Goal: Task Accomplishment & Management: Use online tool/utility

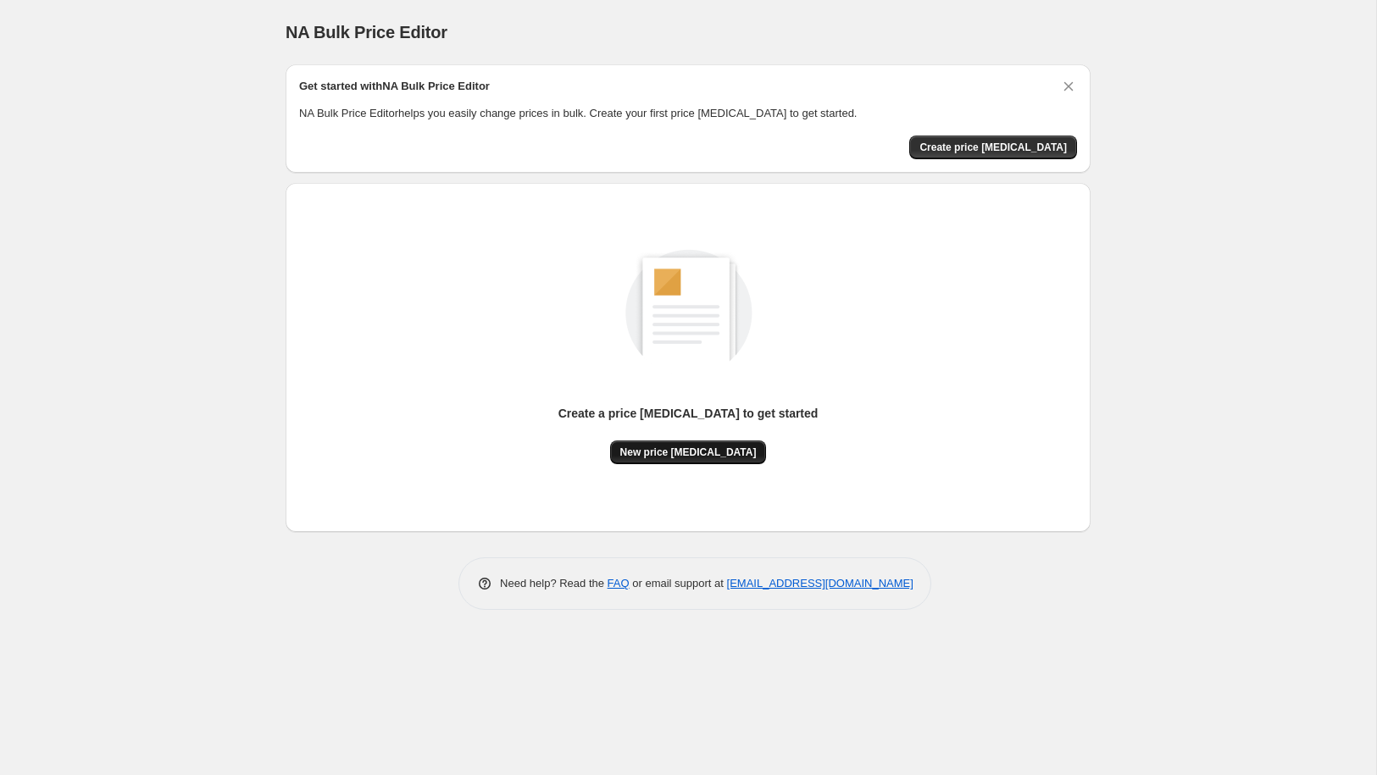
click at [696, 455] on span "New price [MEDICAL_DATA]" at bounding box center [688, 453] width 136 height 14
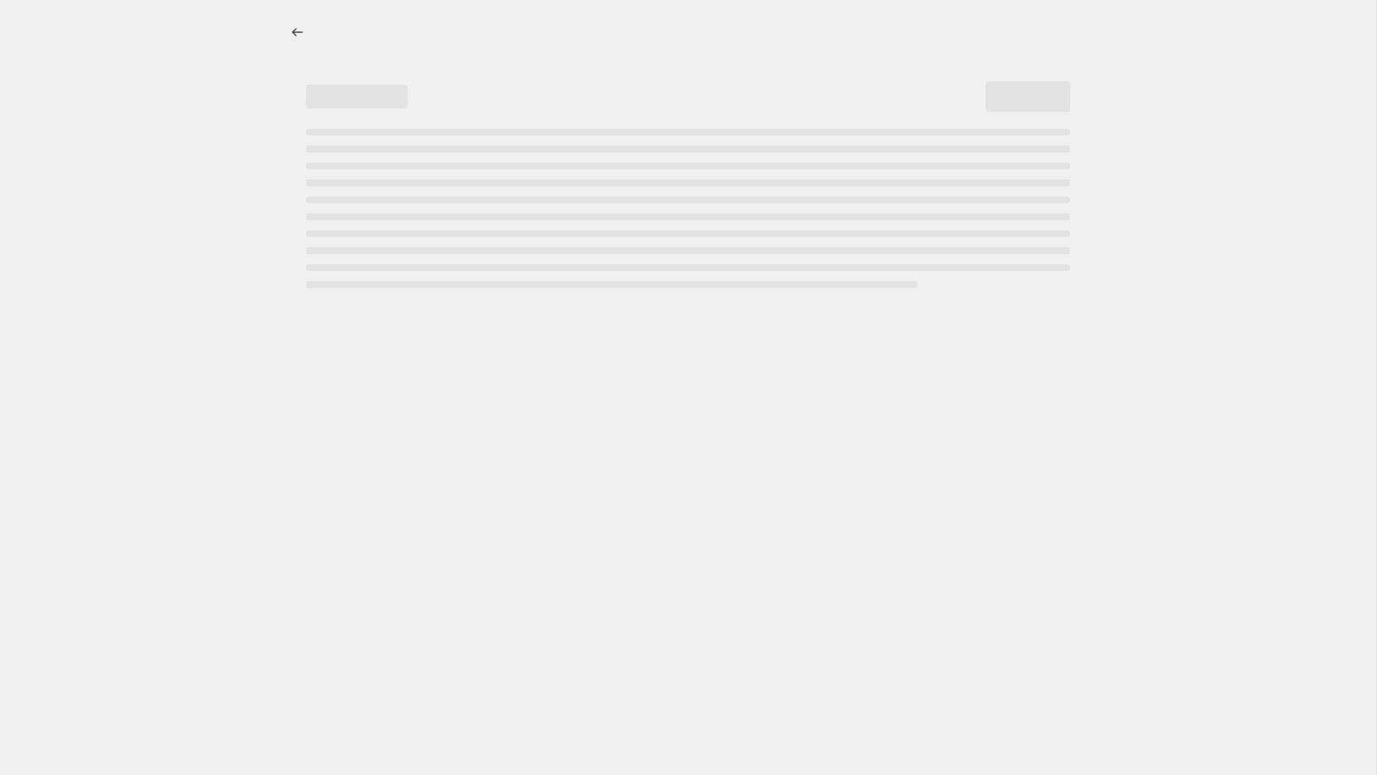
select select "percentage"
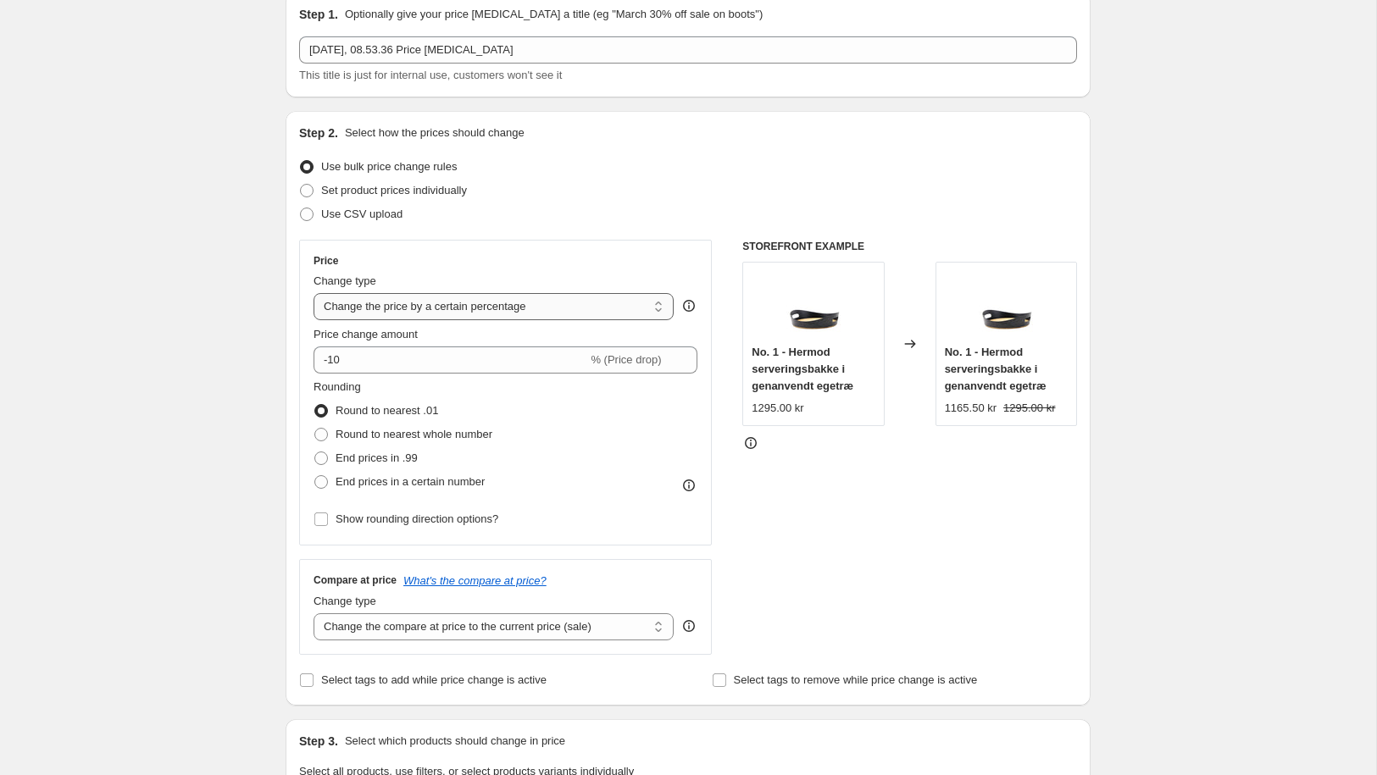
scroll to position [62, 0]
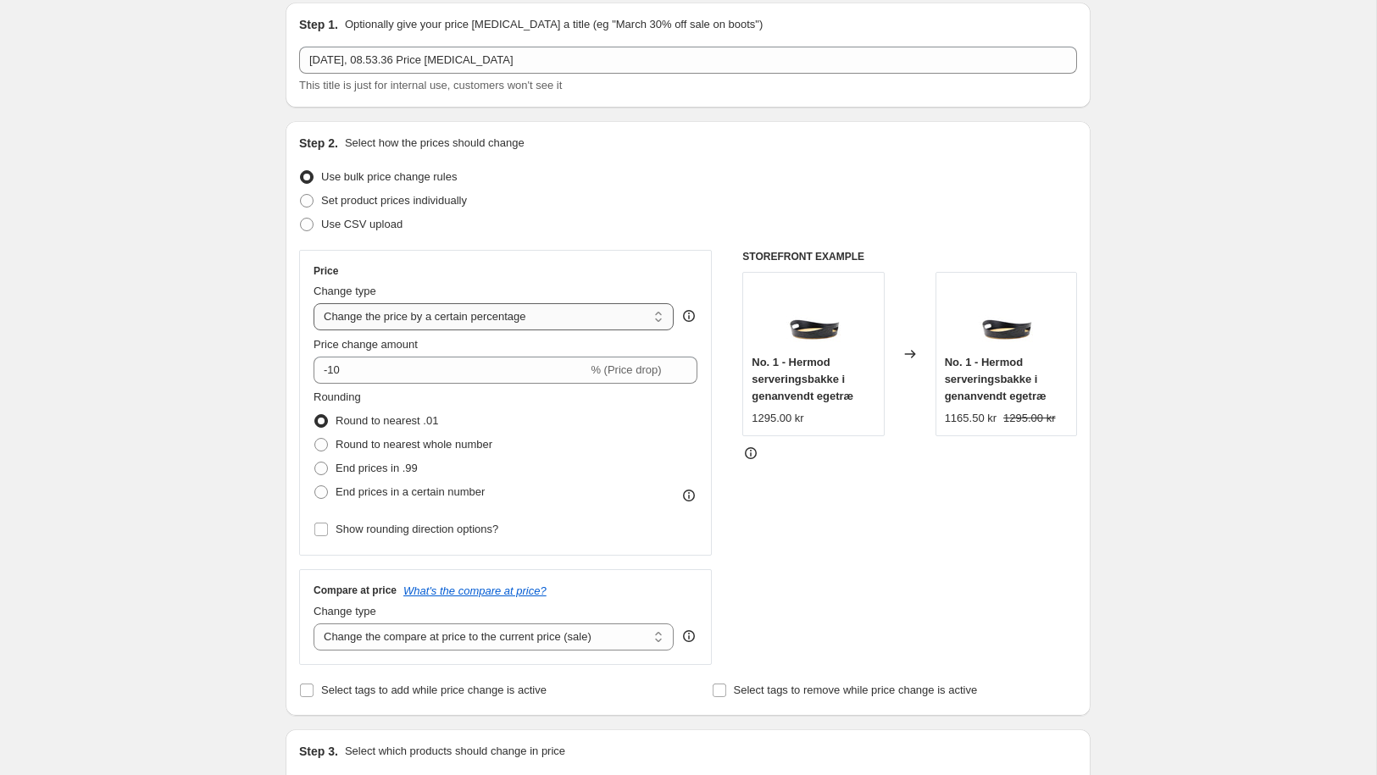
click at [631, 316] on select "Change the price to a certain amount Change the price by a certain amount Chang…" at bounding box center [493, 316] width 360 height 27
click at [313, 303] on select "Change the price to a certain amount Change the price by a certain amount Chang…" at bounding box center [493, 316] width 360 height 27
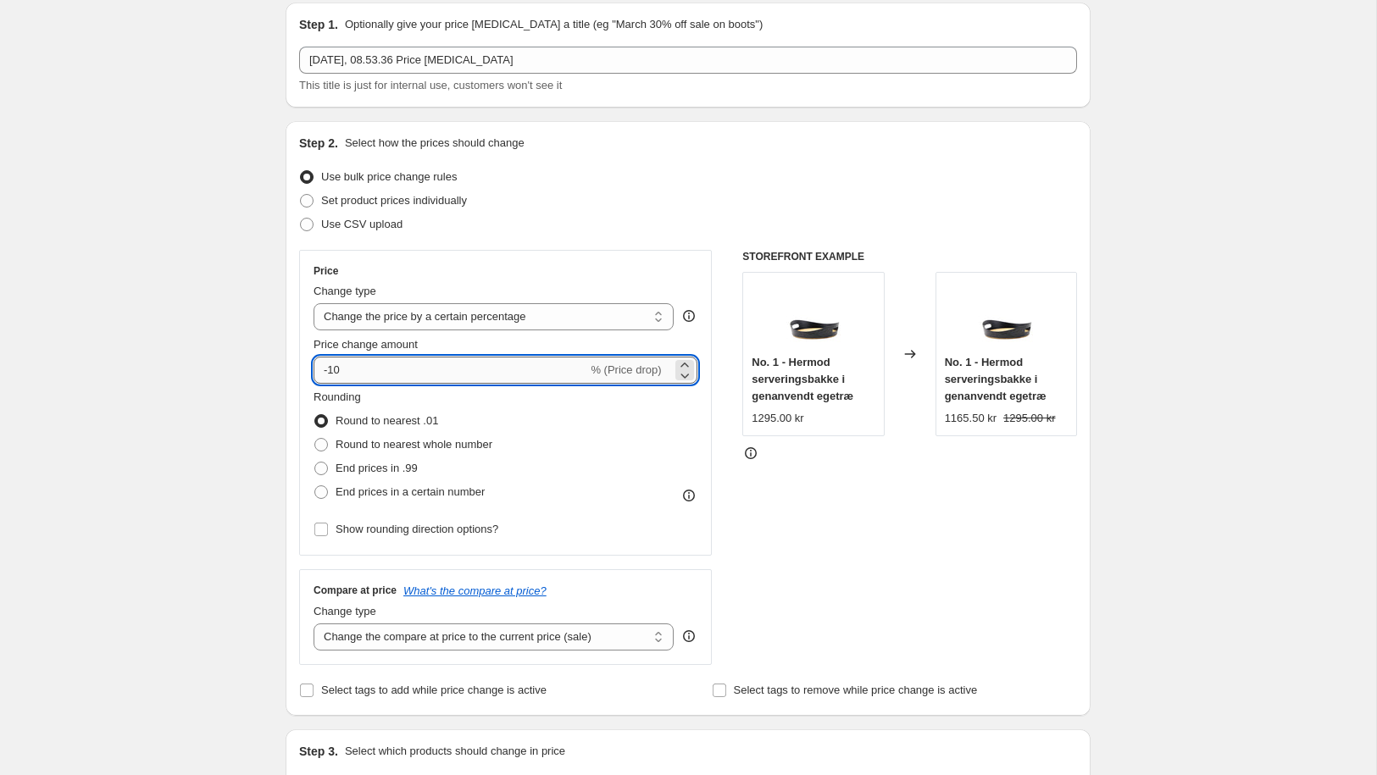
click at [451, 376] on input "-10" at bounding box center [450, 370] width 274 height 27
type input "-1"
type input "-20"
click at [510, 415] on div "Rounding Round to nearest .01 Round to nearest whole number End prices in .99 E…" at bounding box center [505, 446] width 384 height 115
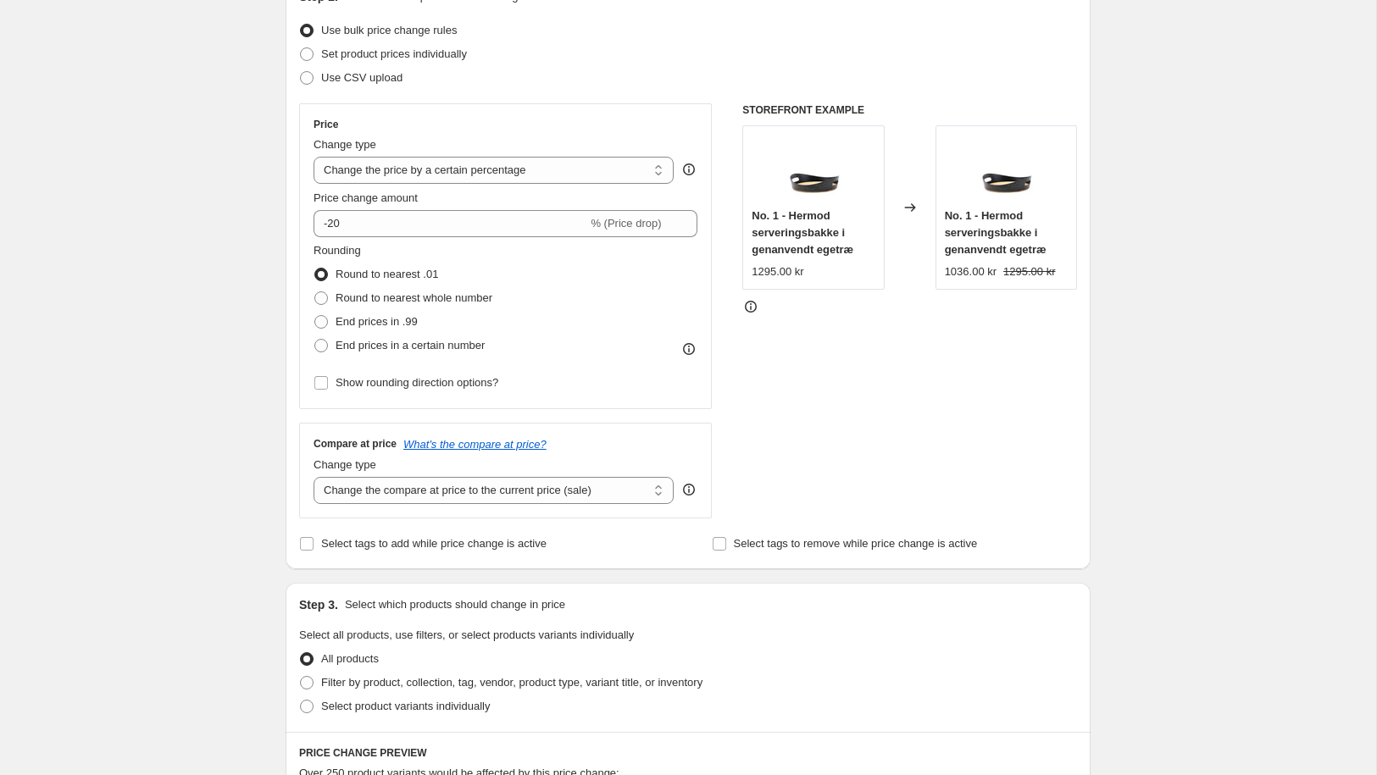
scroll to position [210, 0]
click at [322, 385] on input "Show rounding direction options?" at bounding box center [321, 382] width 14 height 14
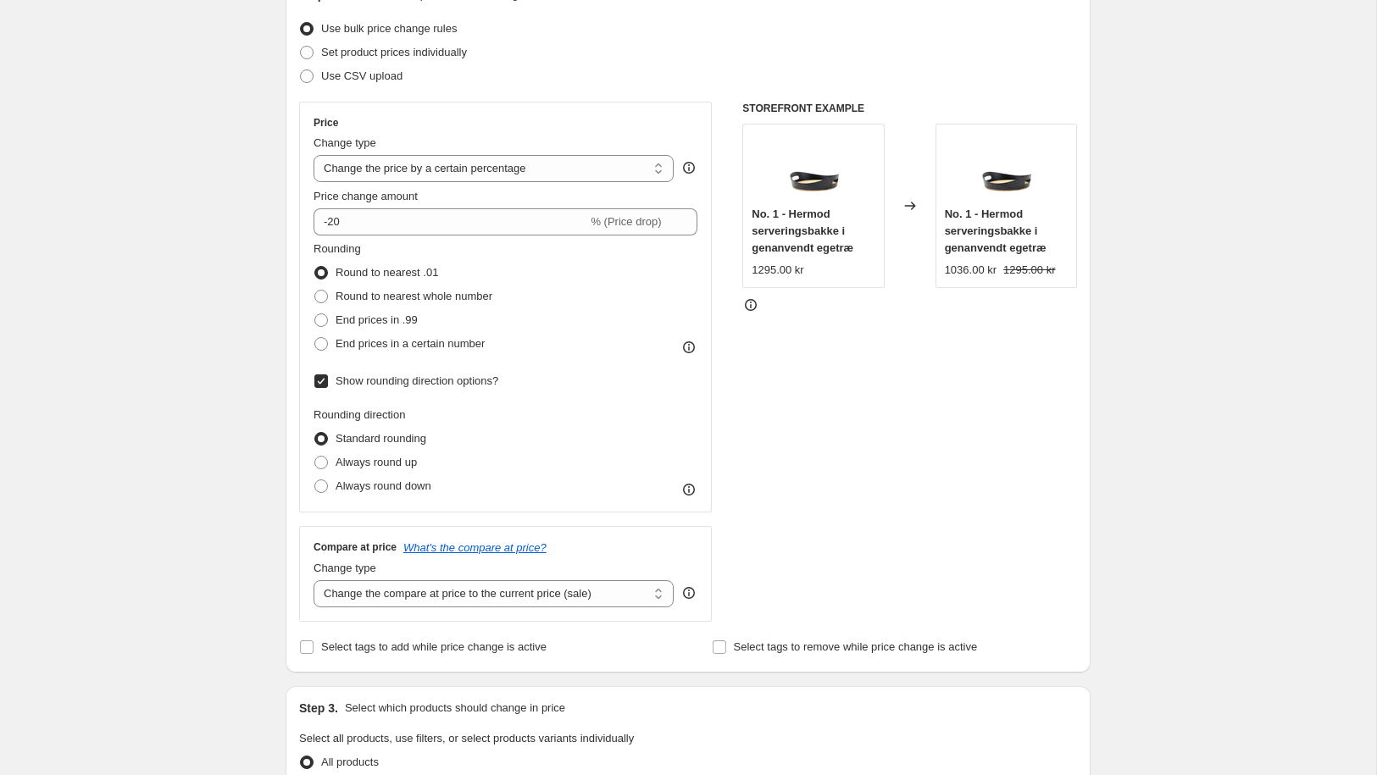
click at [322, 389] on label "Show rounding direction options?" at bounding box center [405, 381] width 185 height 24
click at [322, 388] on input "Show rounding direction options?" at bounding box center [321, 382] width 14 height 14
checkbox input "false"
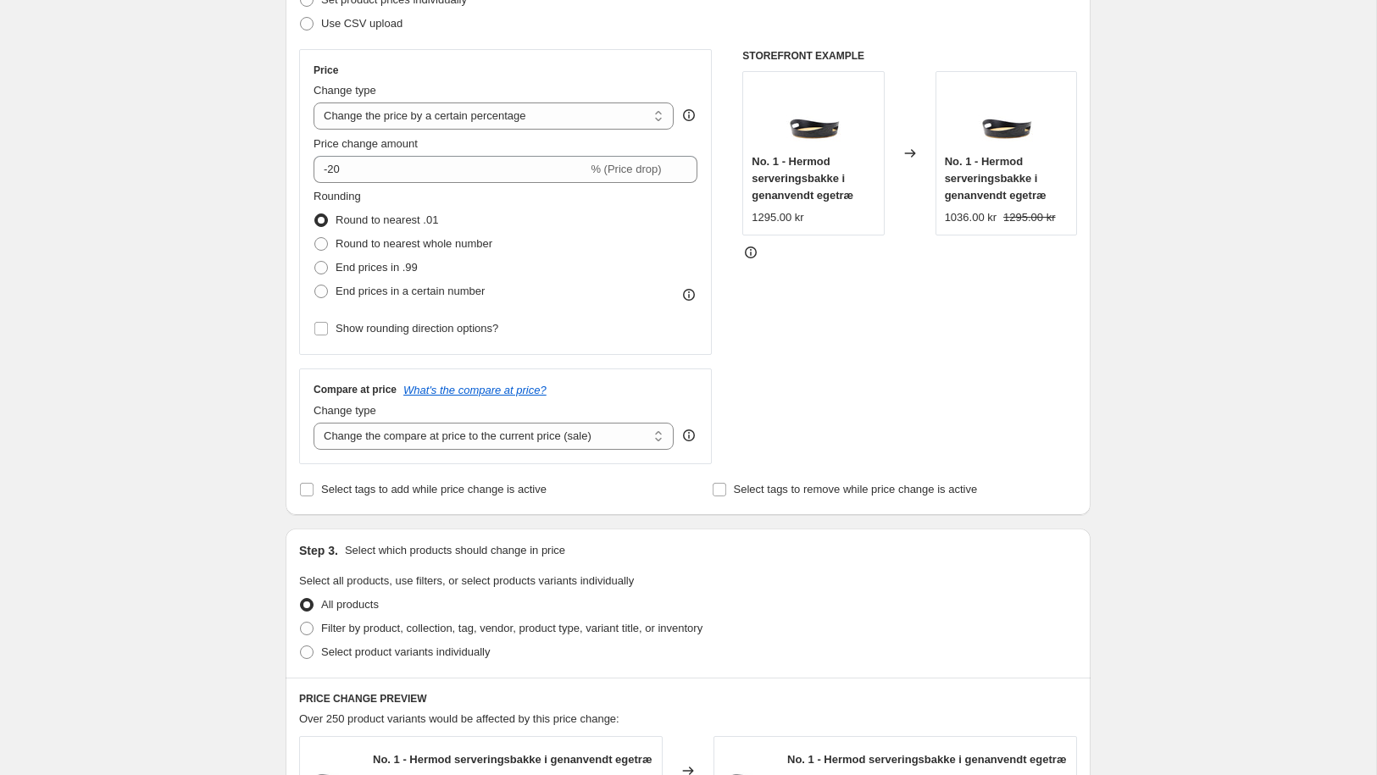
scroll to position [255, 0]
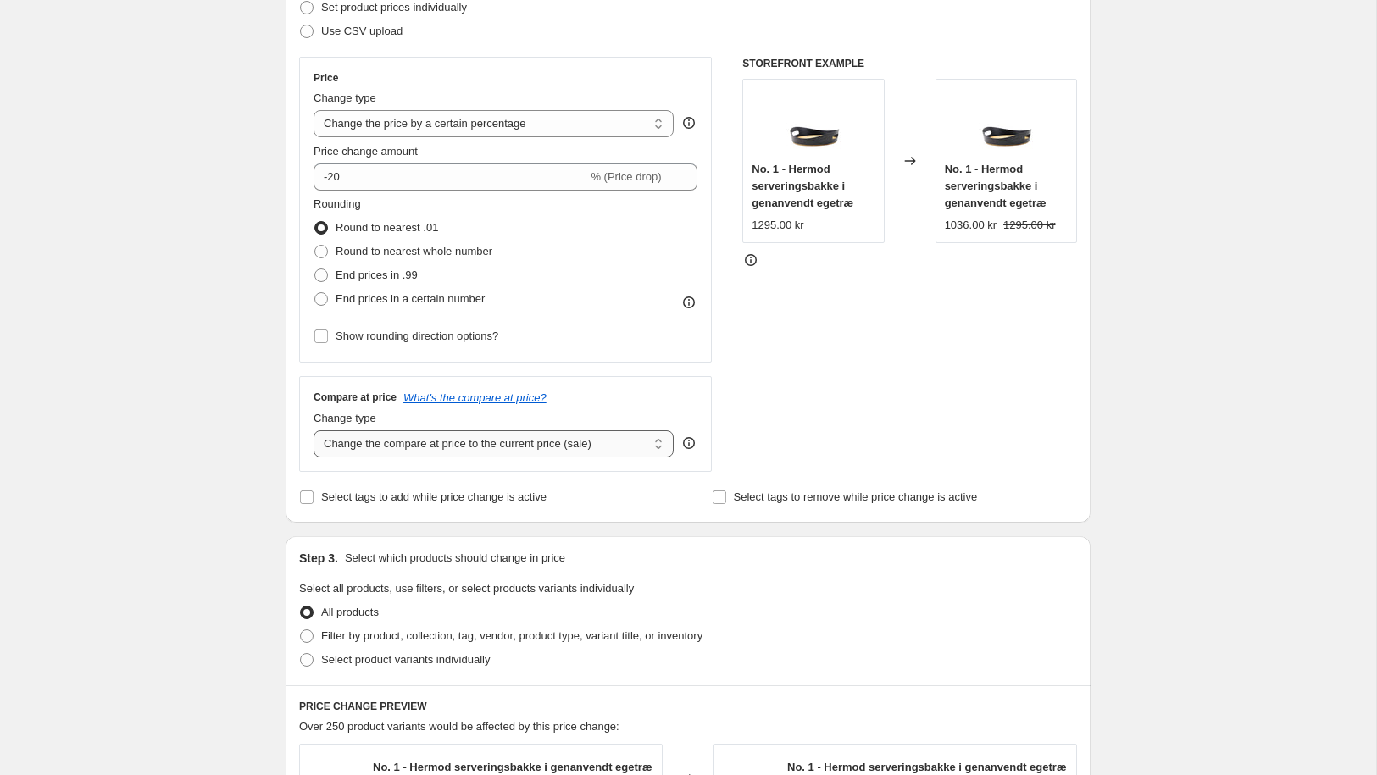
click at [646, 450] on select "Change the compare at price to the current price (sale) Change the compare at p…" at bounding box center [493, 443] width 360 height 27
click at [313, 430] on select "Change the compare at price to the current price (sale) Change the compare at p…" at bounding box center [493, 443] width 360 height 27
click at [712, 506] on label "Select tags to remove while price change is active" at bounding box center [845, 498] width 266 height 24
click at [713, 504] on input "Select tags to remove while price change is active" at bounding box center [720, 498] width 14 height 14
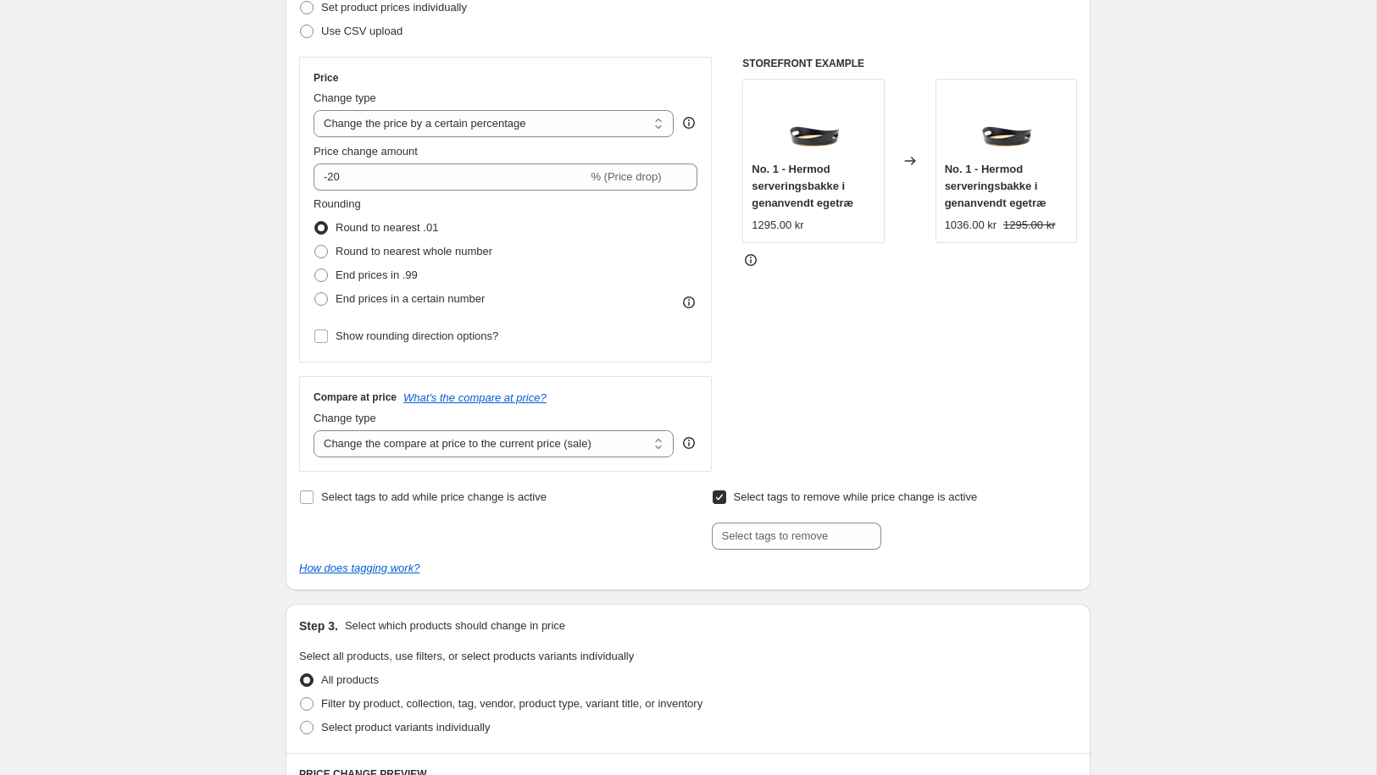
click at [714, 503] on input "Select tags to remove while price change is active" at bounding box center [720, 498] width 14 height 14
checkbox input "false"
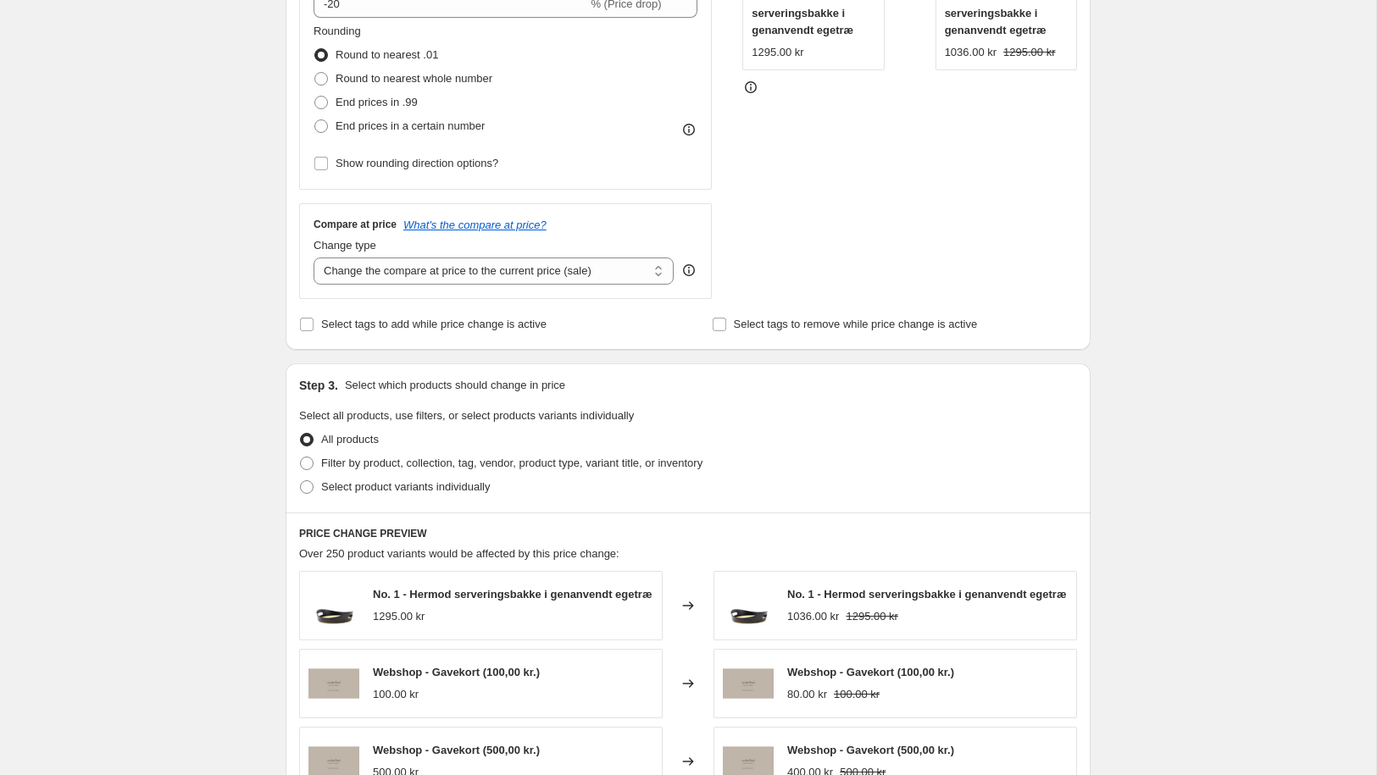
scroll to position [466, 0]
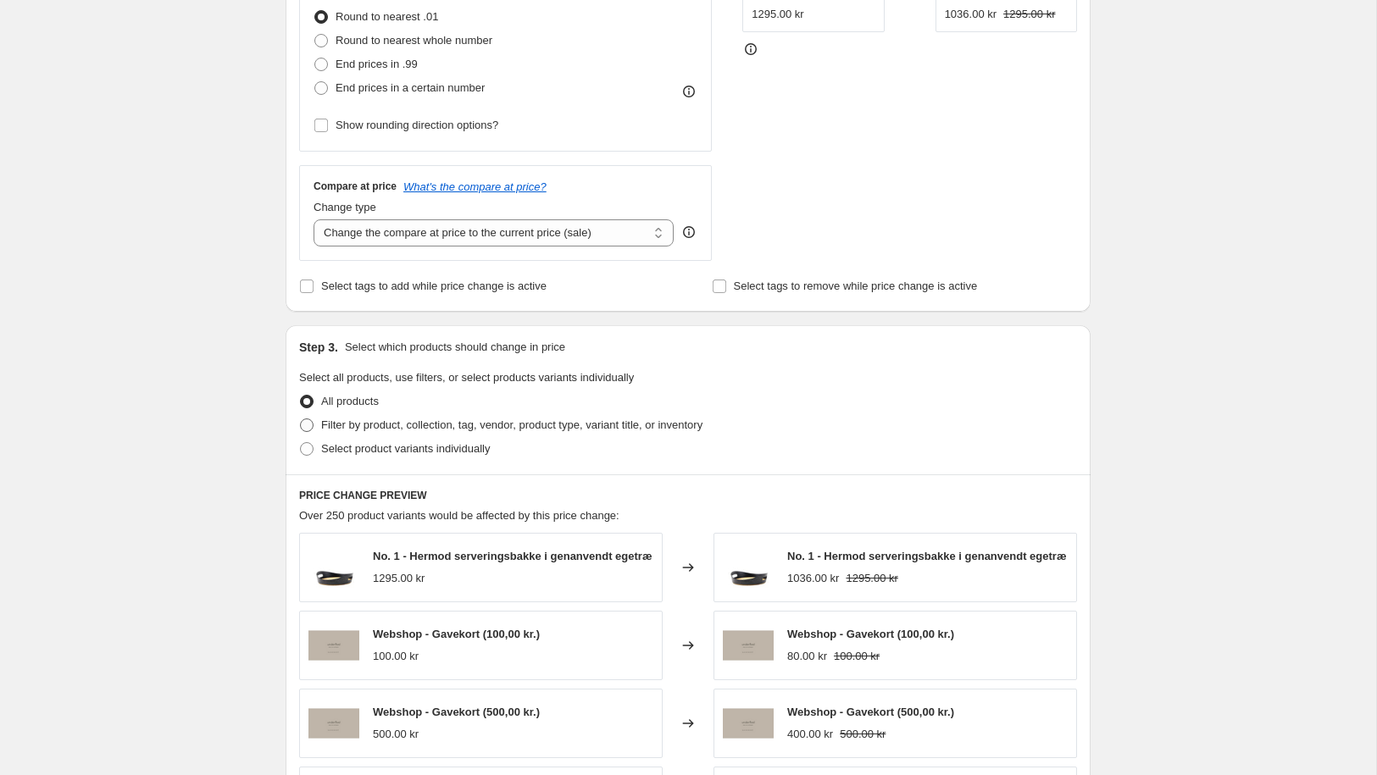
click at [397, 433] on span "Filter by product, collection, tag, vendor, product type, variant title, or inv…" at bounding box center [511, 425] width 381 height 17
click at [301, 419] on input "Filter by product, collection, tag, vendor, product type, variant title, or inv…" at bounding box center [300, 419] width 1 height 1
radio input "true"
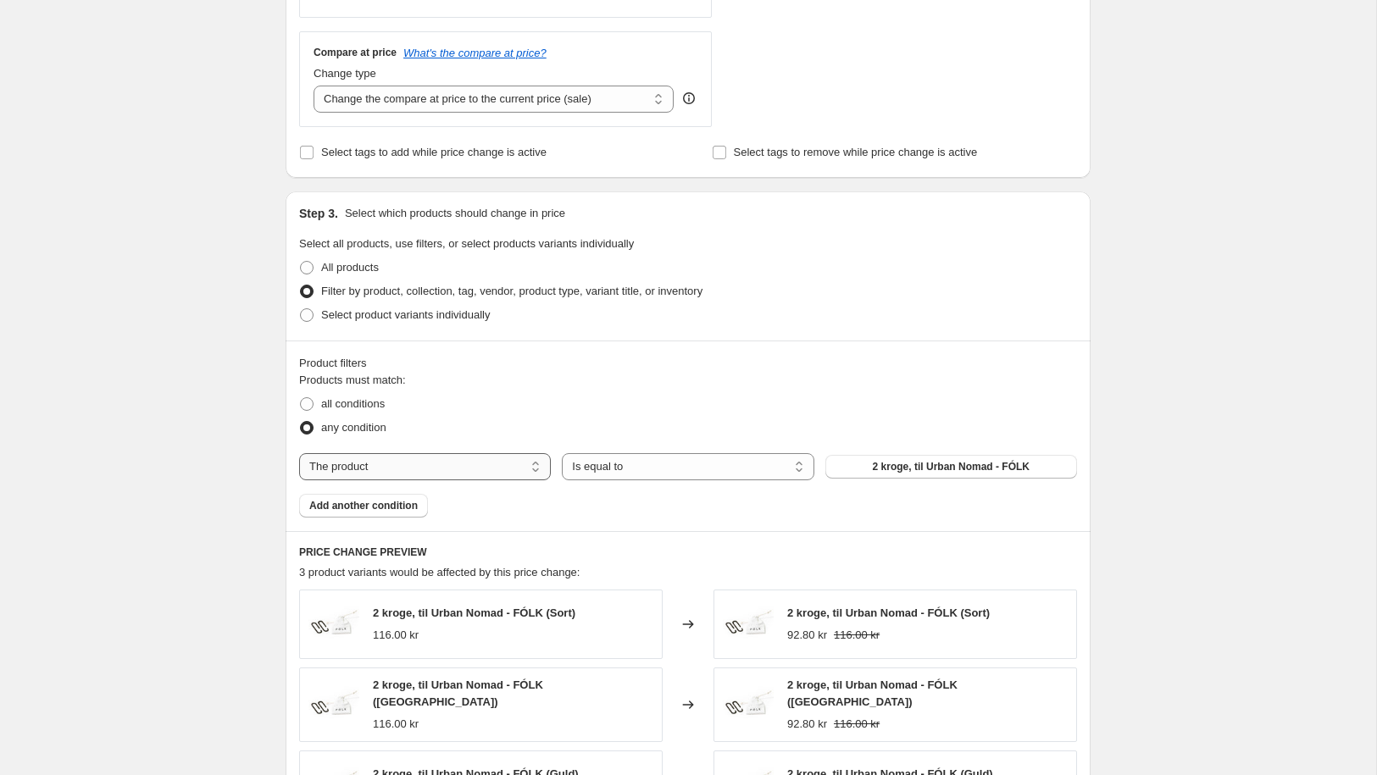
scroll to position [602, 0]
click at [491, 467] on select "The product The product's collection The product's tag The product's vendor The…" at bounding box center [425, 464] width 252 height 27
select select "collection"
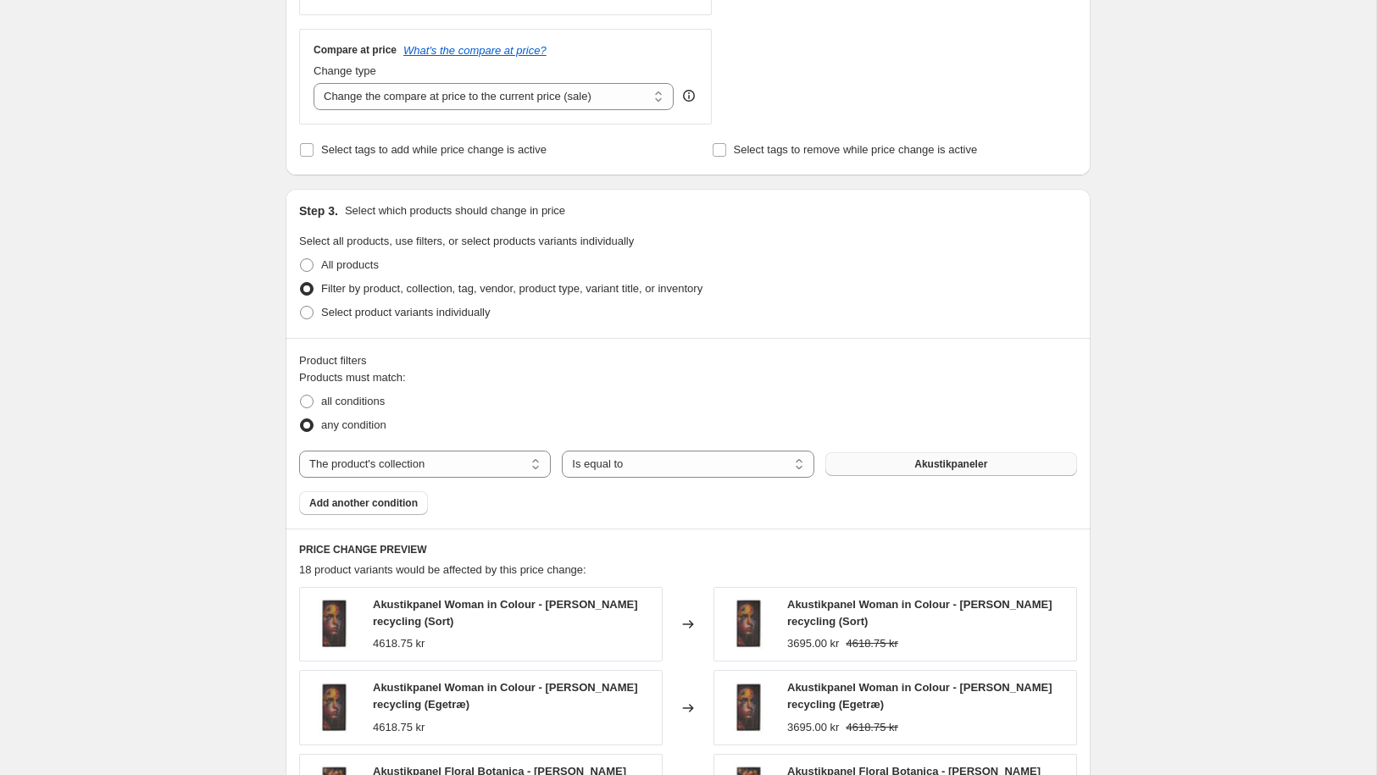
click at [867, 463] on button "Akustikpaneler" at bounding box center [951, 464] width 252 height 24
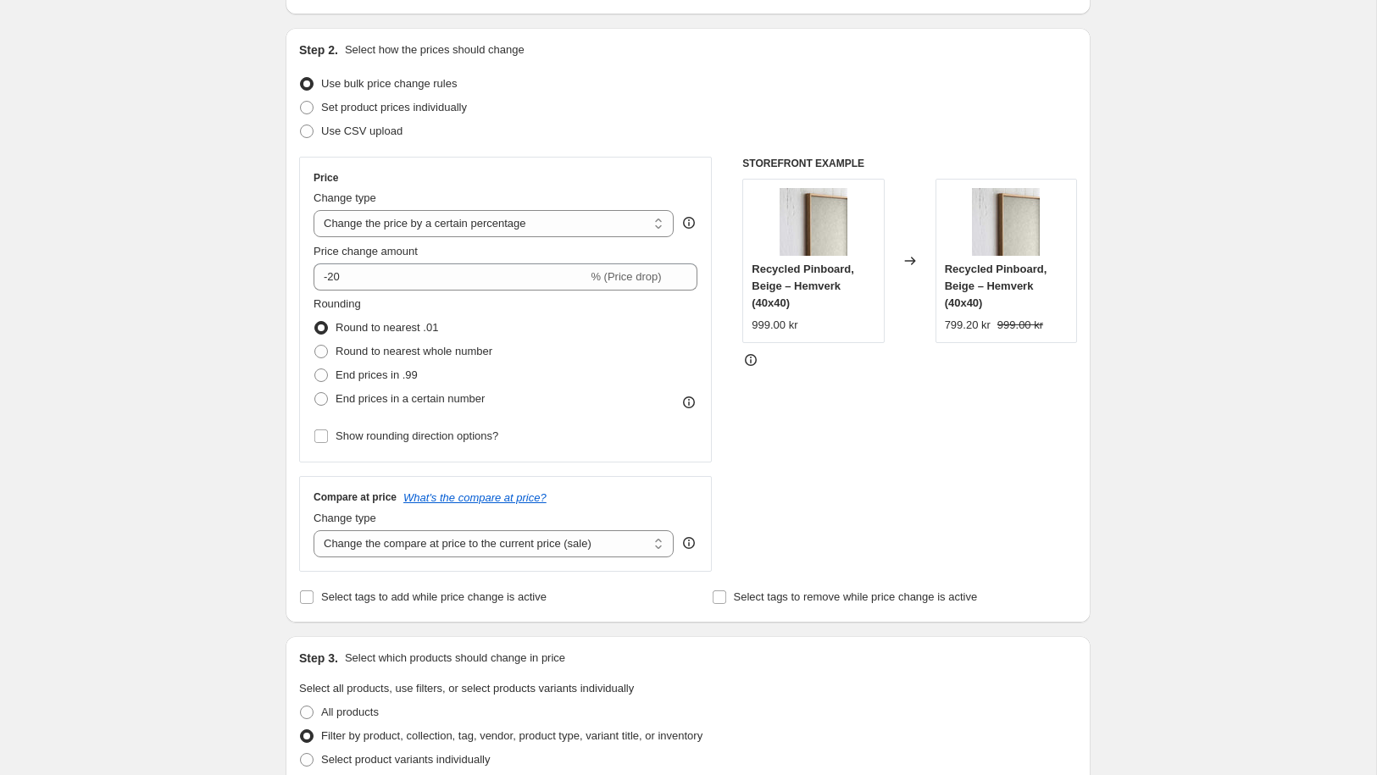
scroll to position [157, 0]
click at [652, 544] on select "Change the compare at price to the current price (sale) Change the compare at p…" at bounding box center [493, 542] width 360 height 27
click at [316, 598] on label "Select tags to add while price change is active" at bounding box center [422, 596] width 247 height 24
click at [313, 598] on input "Select tags to add while price change is active" at bounding box center [307, 596] width 14 height 14
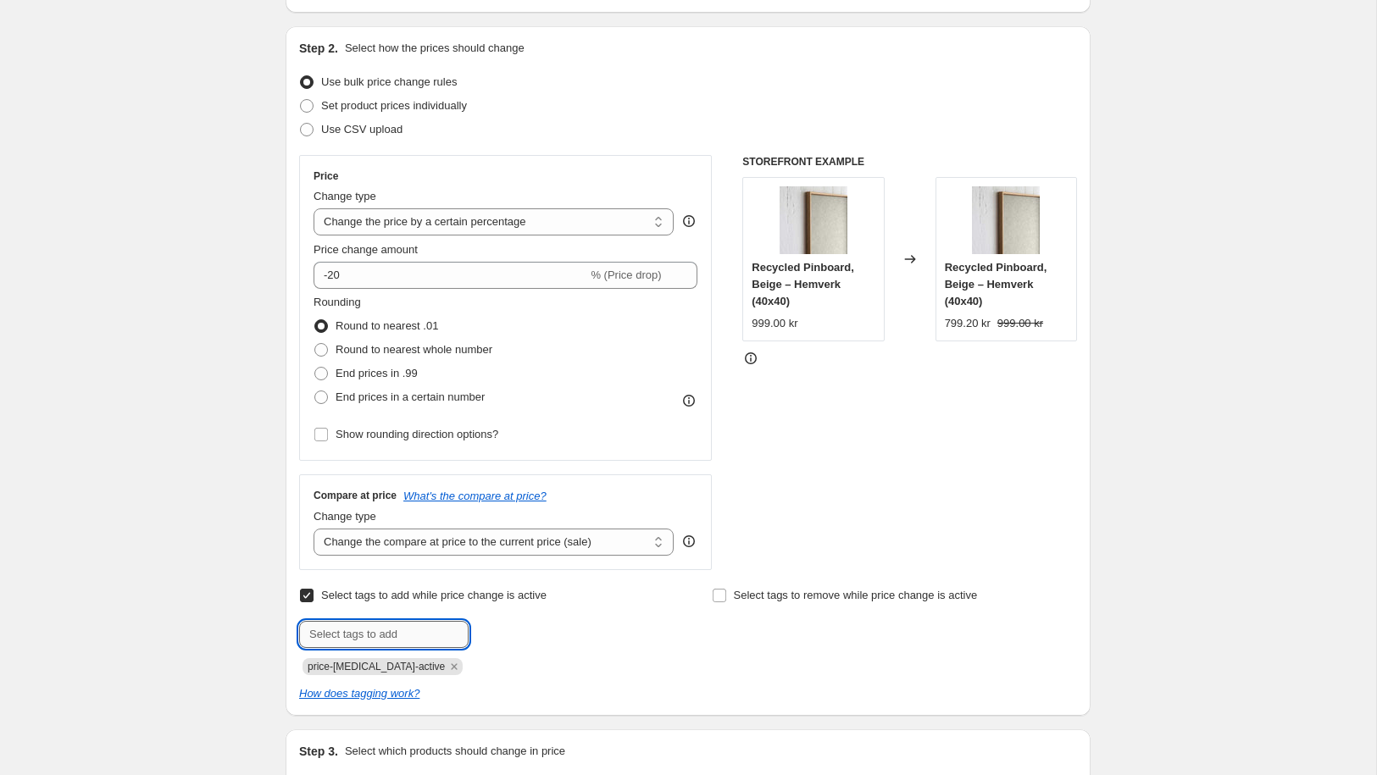
click at [397, 630] on input "text" at bounding box center [383, 634] width 169 height 27
click at [303, 599] on input "Select tags to add while price change is active" at bounding box center [307, 596] width 14 height 14
checkbox input "false"
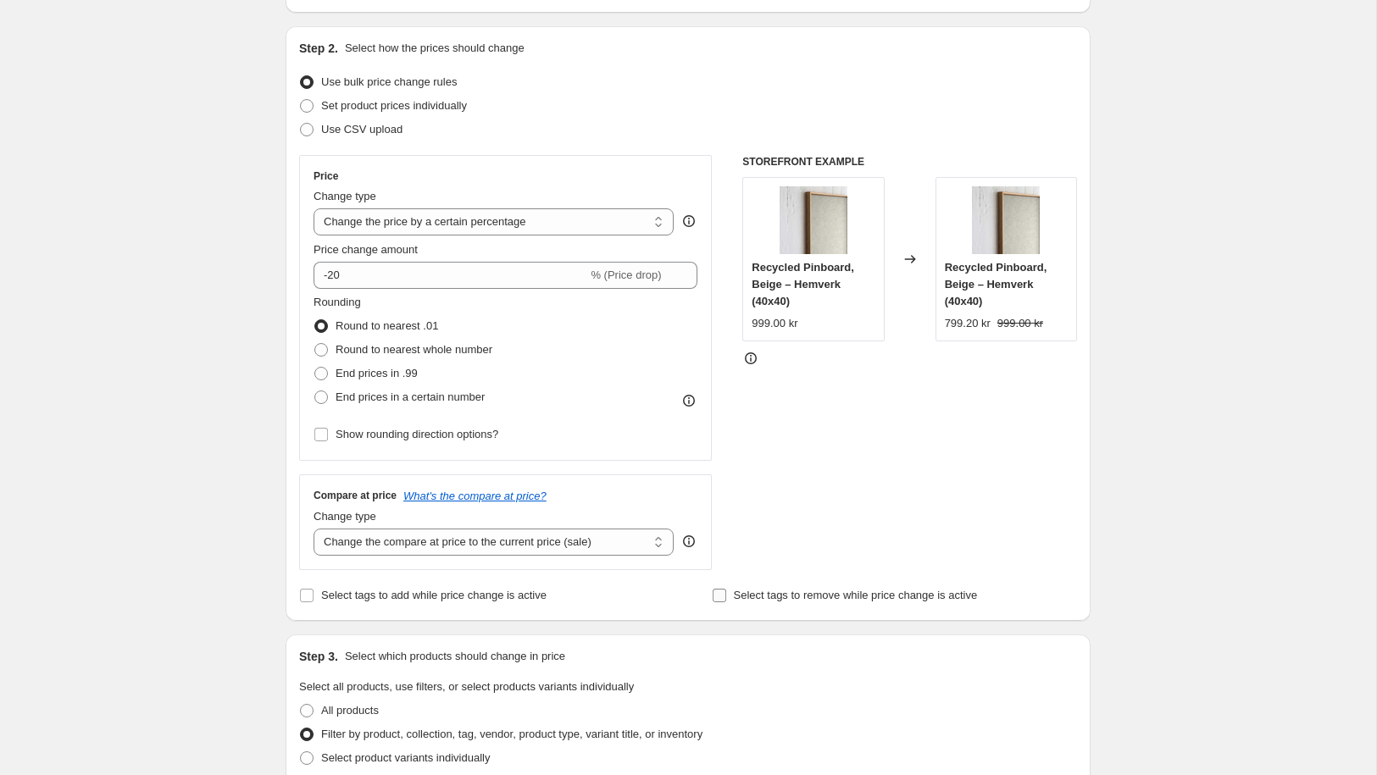
click at [722, 596] on input "Select tags to remove while price change is active" at bounding box center [720, 596] width 14 height 14
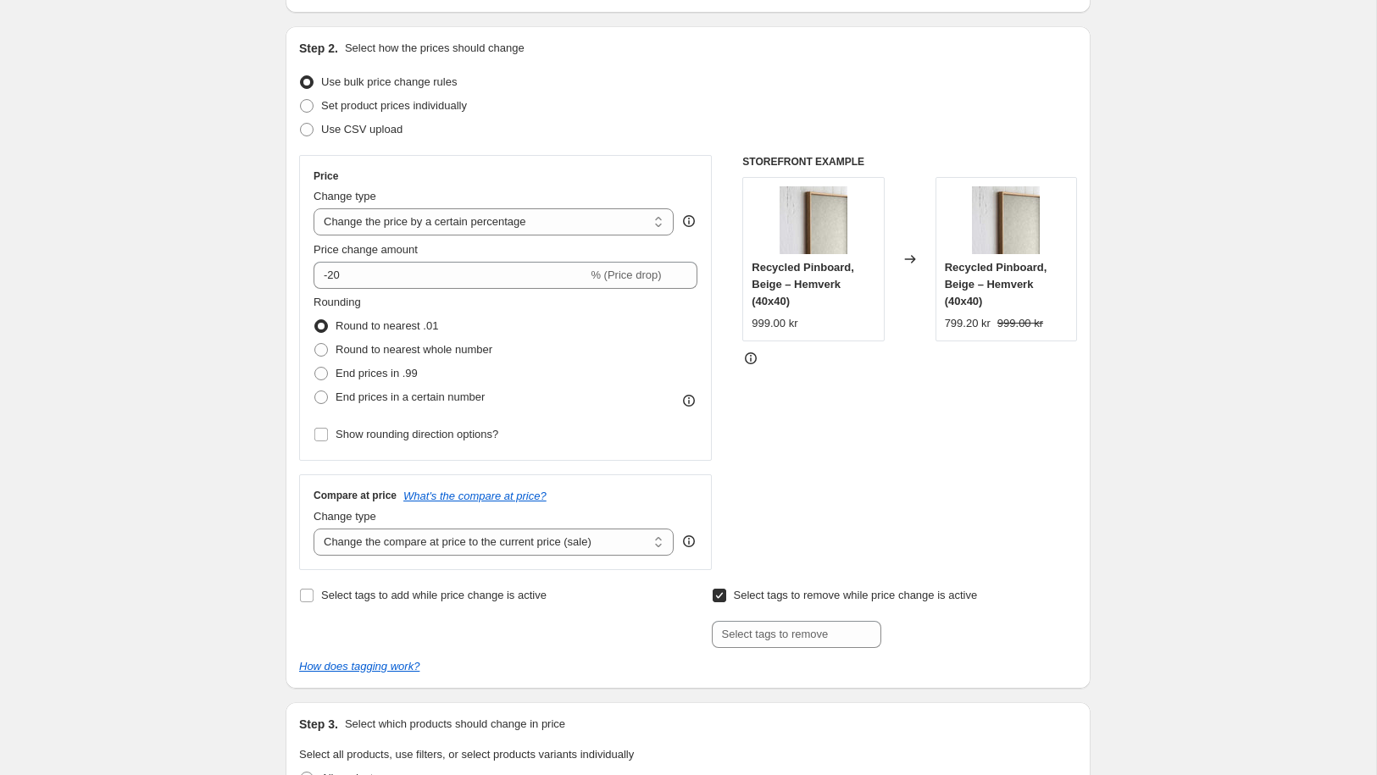
click at [722, 596] on input "Select tags to remove while price change is active" at bounding box center [720, 596] width 14 height 14
checkbox input "false"
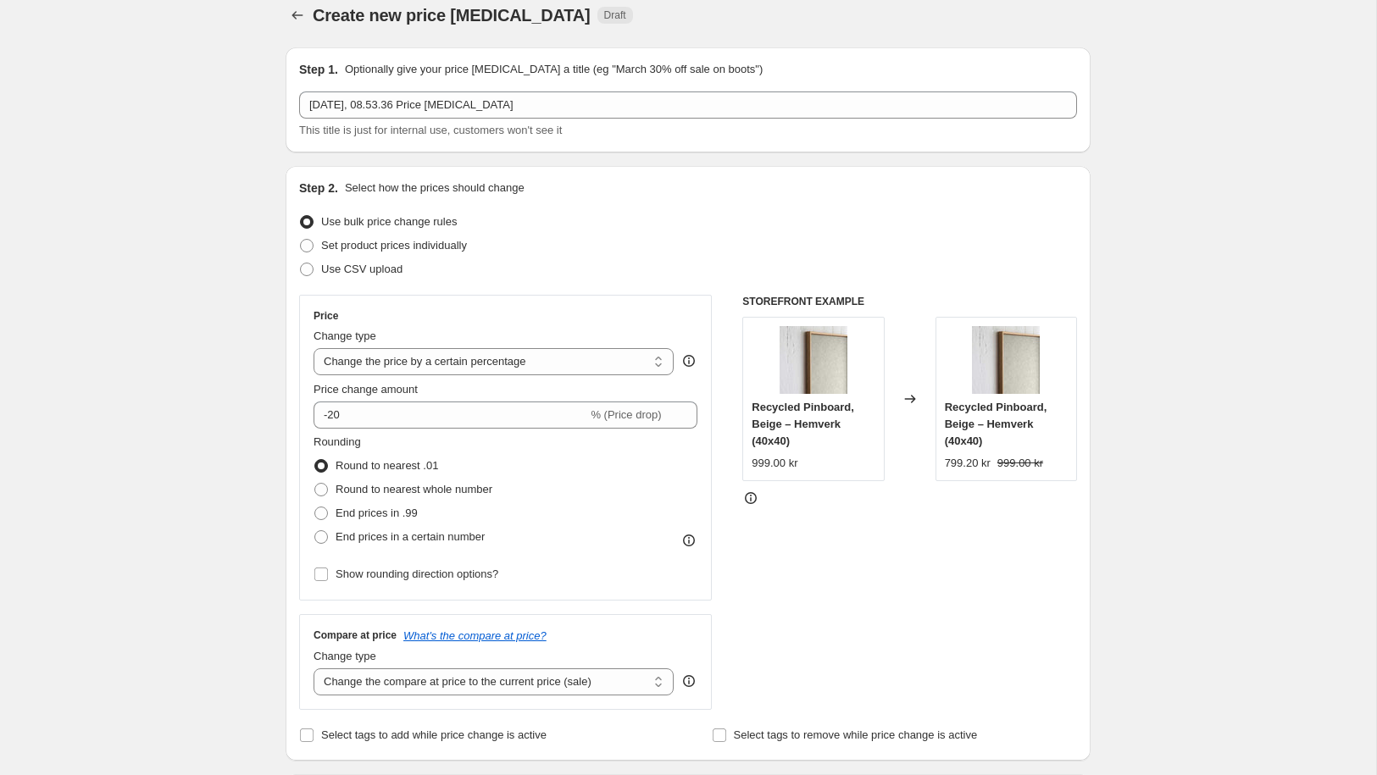
scroll to position [0, 0]
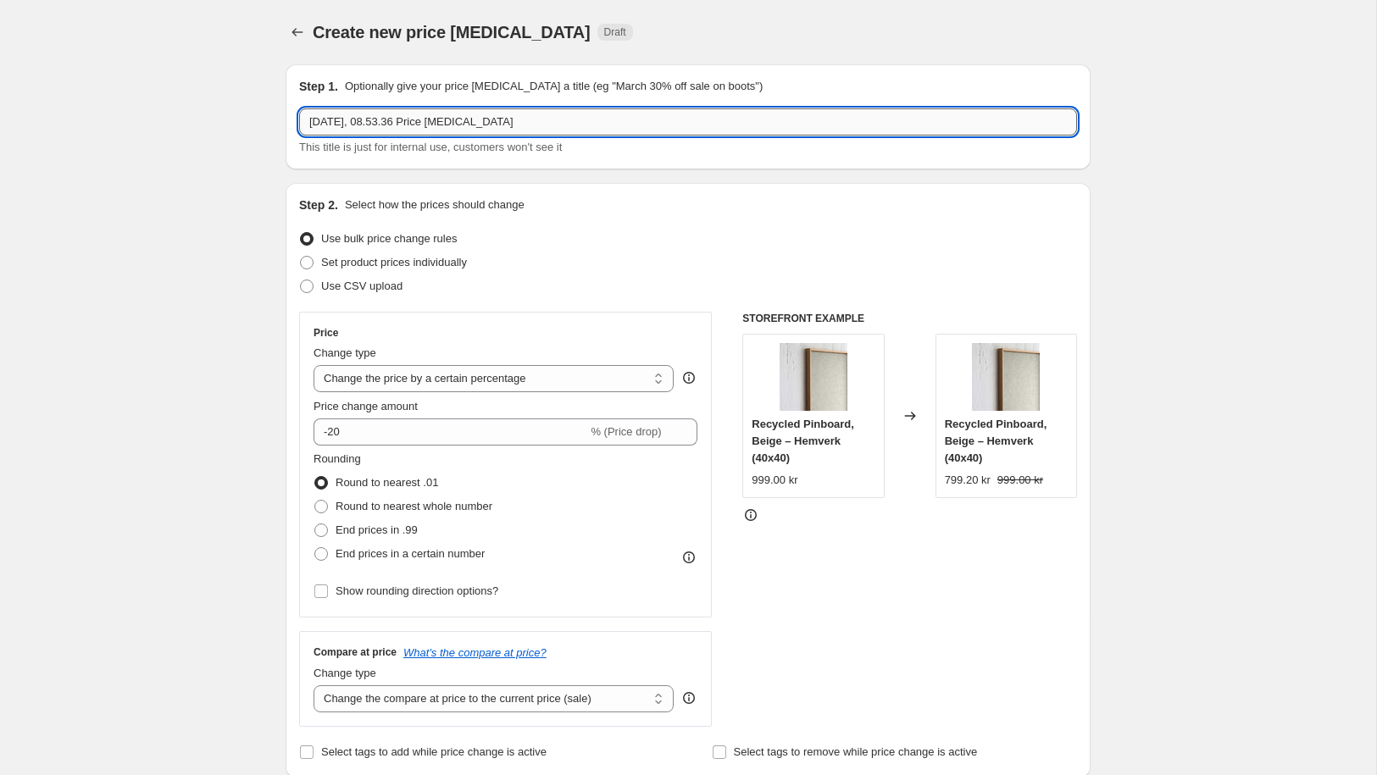
click at [563, 114] on input "15. sep. 2025, 08.53.36 Price change job" at bounding box center [688, 121] width 778 height 27
drag, startPoint x: 421, startPoint y: 119, endPoint x: 470, endPoint y: 108, distance: 50.2
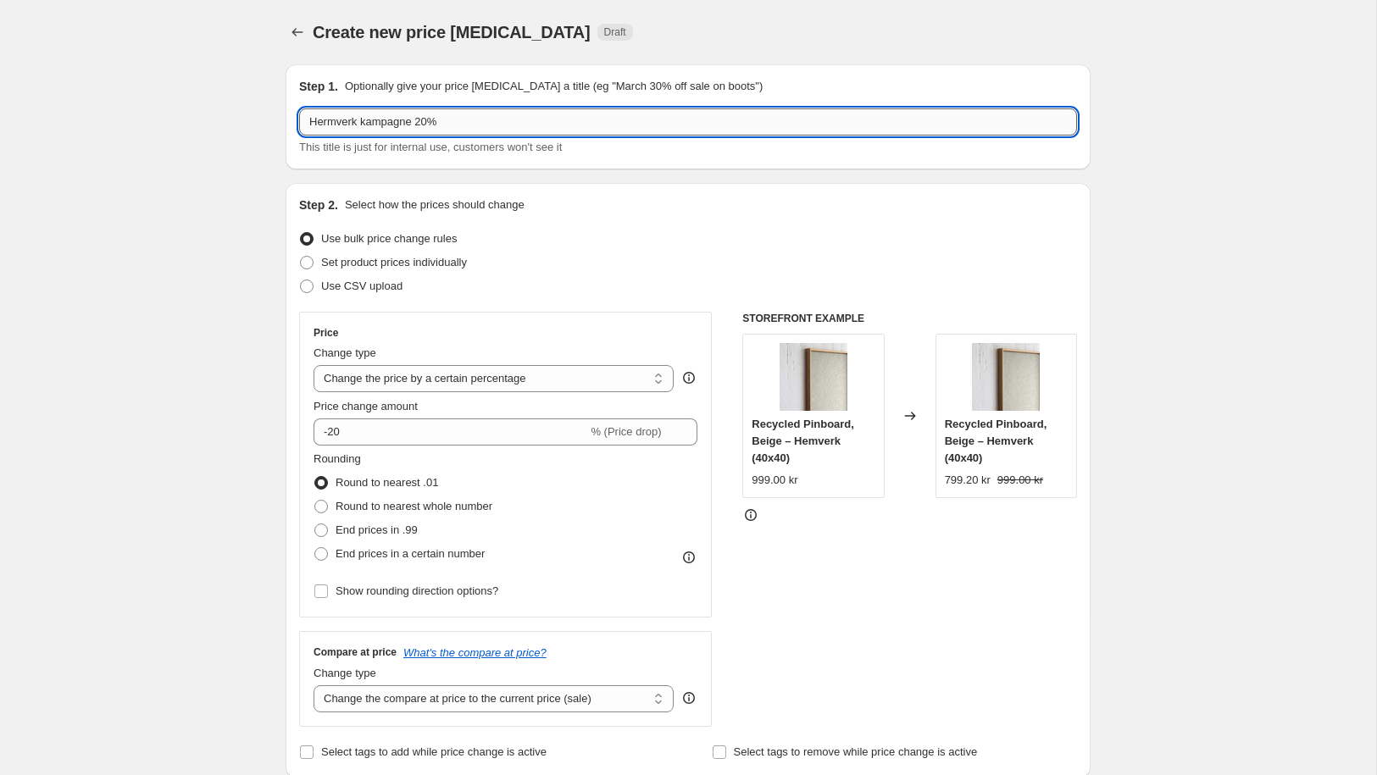
click at [421, 119] on input "Hermverk kampagne 20%" at bounding box center [688, 121] width 778 height 27
click at [533, 114] on input "Hermverk kampagne -20%" at bounding box center [688, 121] width 778 height 27
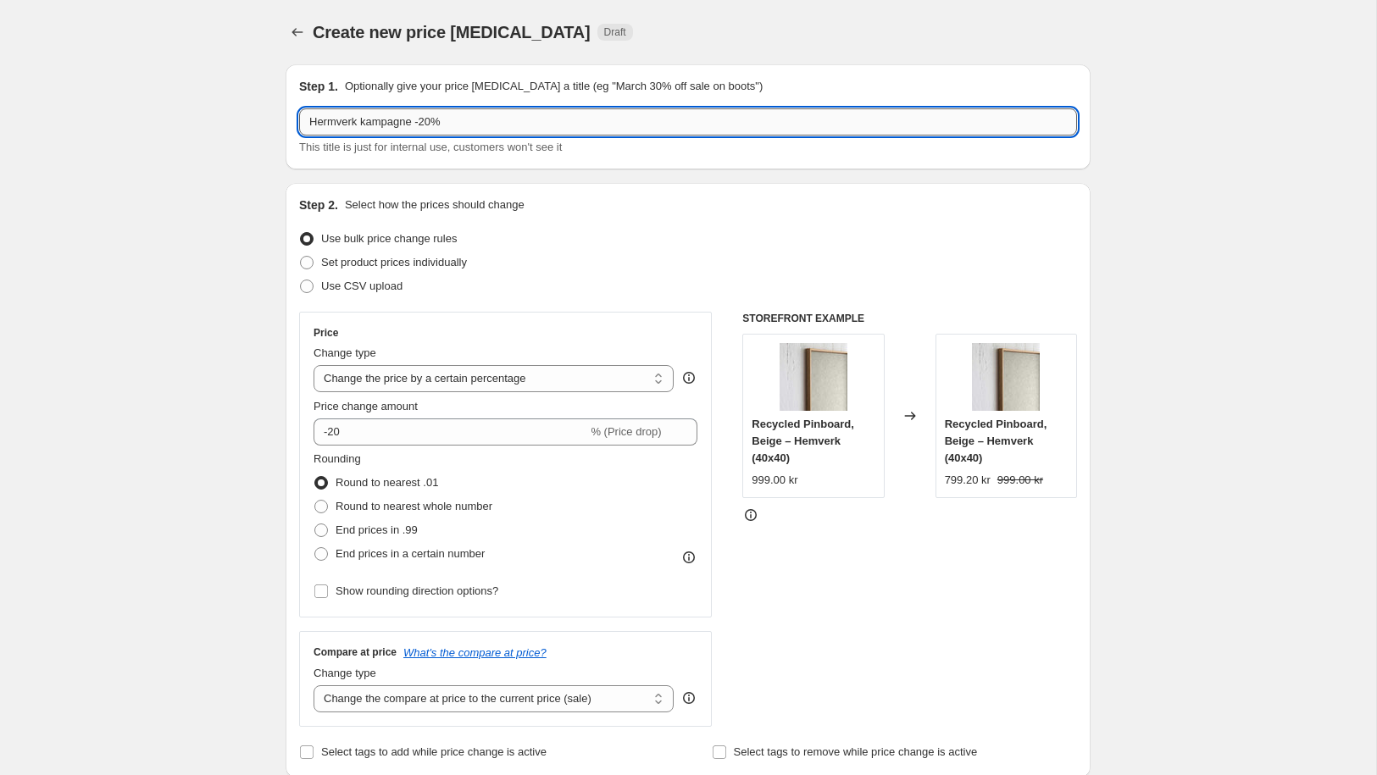
drag, startPoint x: 329, startPoint y: 124, endPoint x: 363, endPoint y: 113, distance: 36.4
click at [330, 123] on input "Hermverk kampagne -20%" at bounding box center [688, 121] width 778 height 27
type input "Hemverk kampagne -20%"
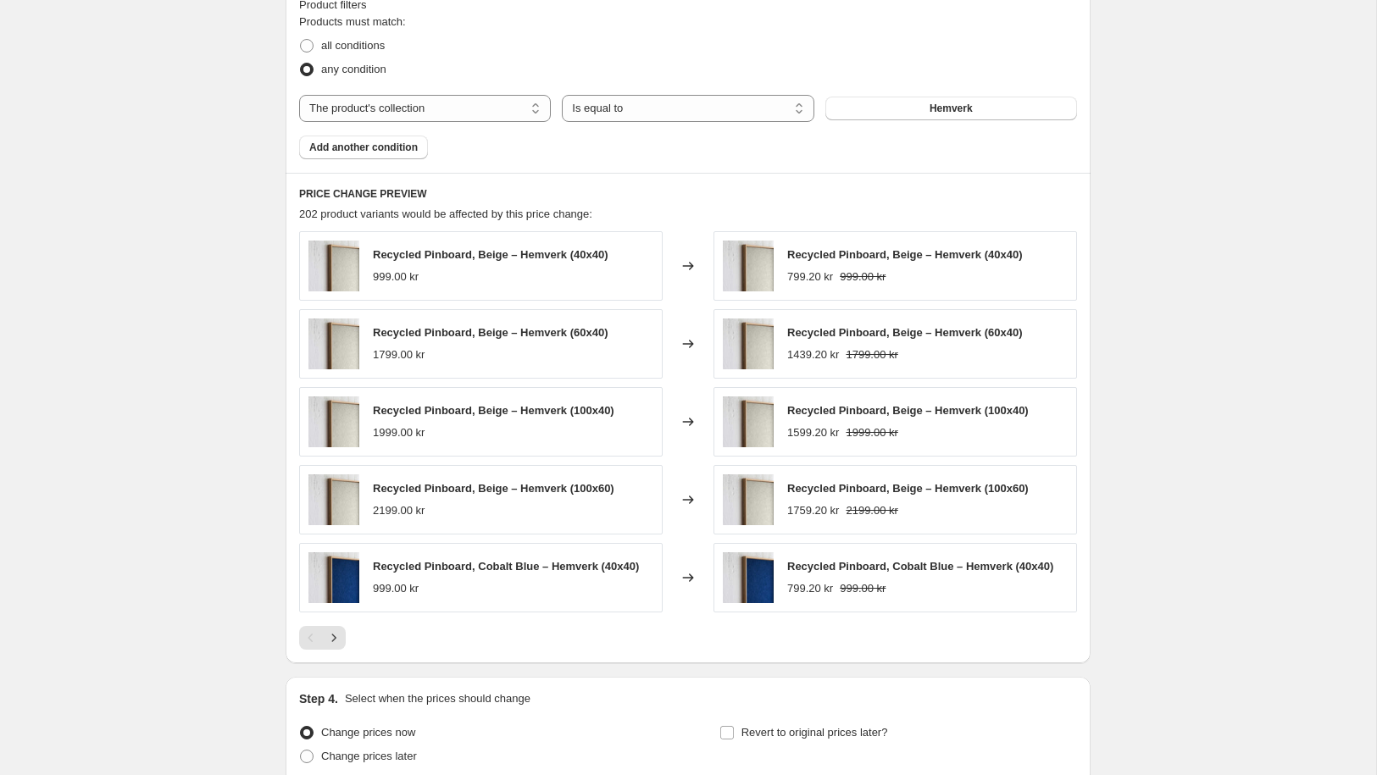
scroll to position [1112, 0]
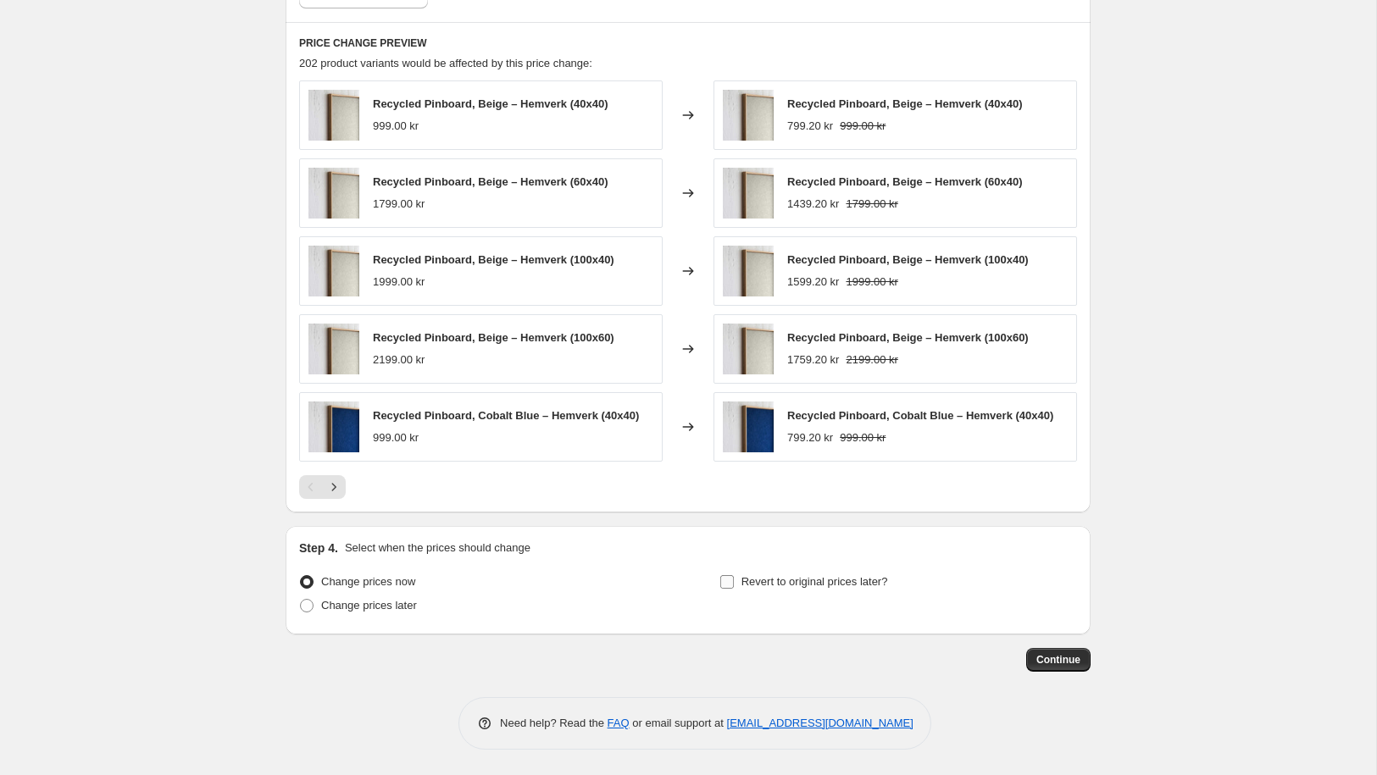
click at [725, 584] on input "Revert to original prices later?" at bounding box center [727, 582] width 14 height 14
checkbox input "true"
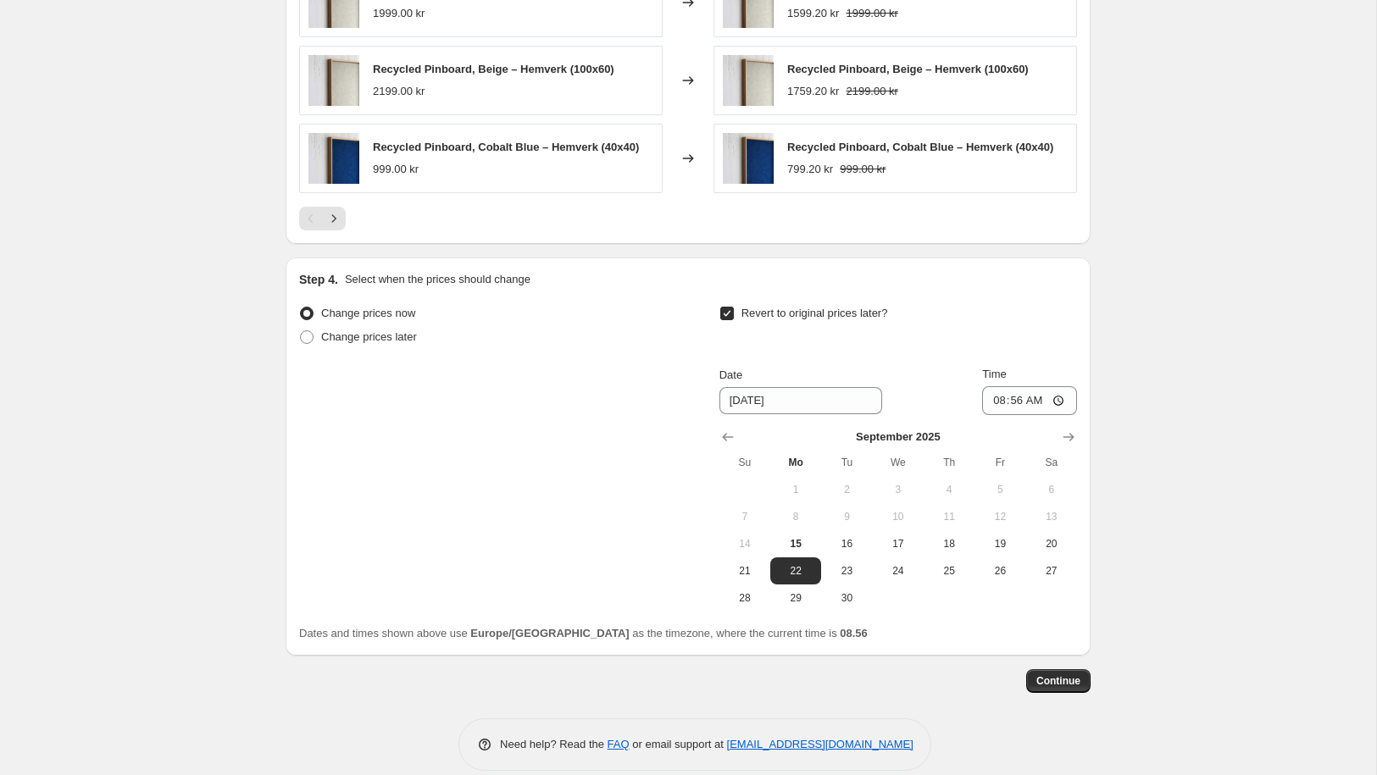
scroll to position [1402, 0]
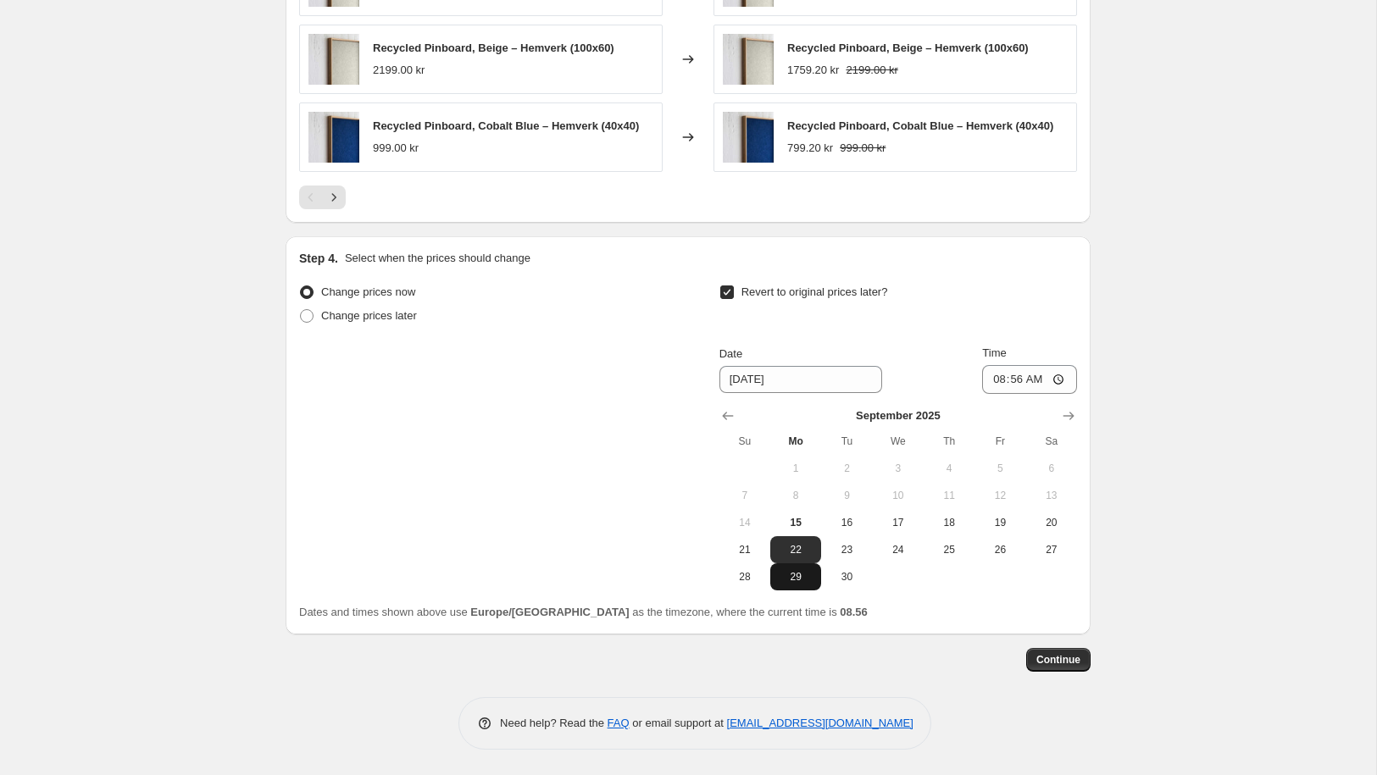
click at [798, 576] on span "29" at bounding box center [795, 577] width 37 height 14
type input "9/29/2025"
click at [1069, 665] on span "Continue" at bounding box center [1058, 660] width 44 height 14
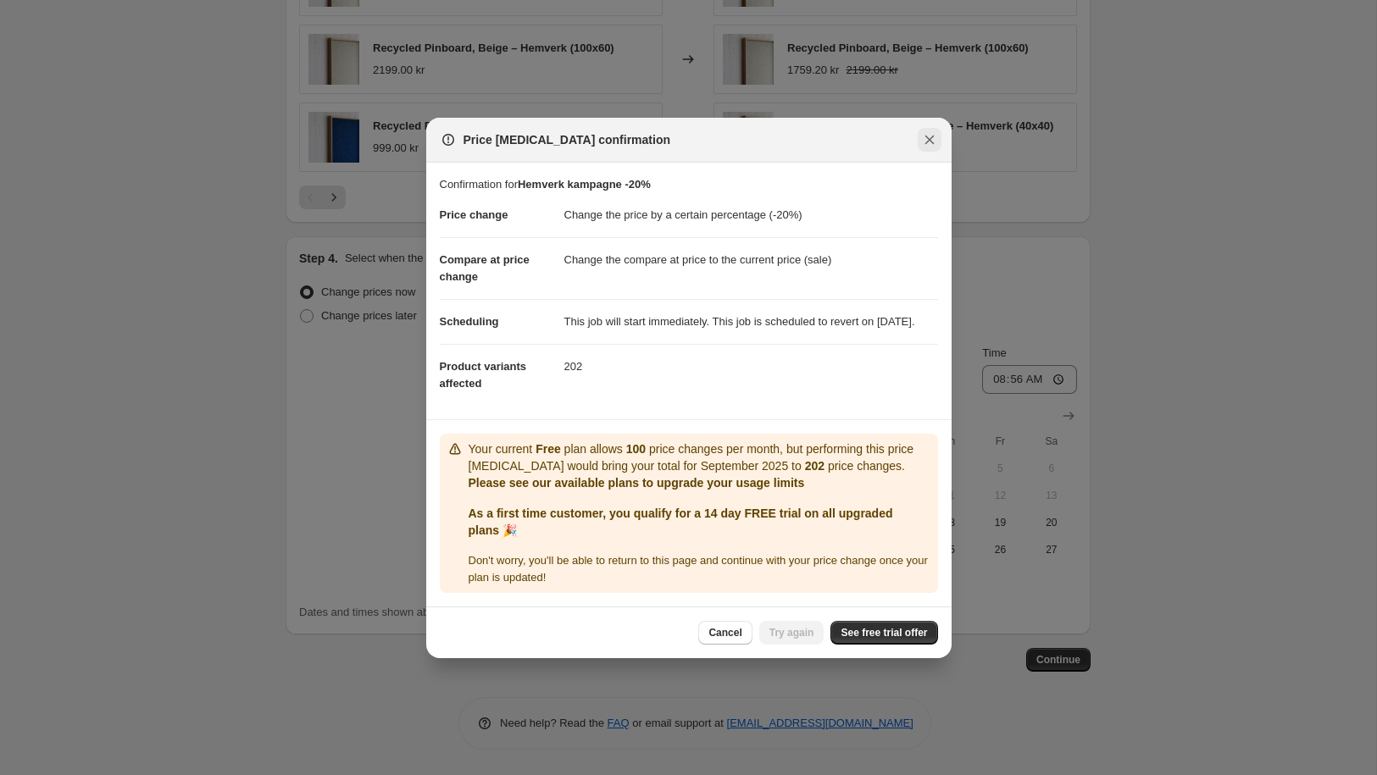
click at [926, 134] on icon "Close" at bounding box center [929, 139] width 17 height 17
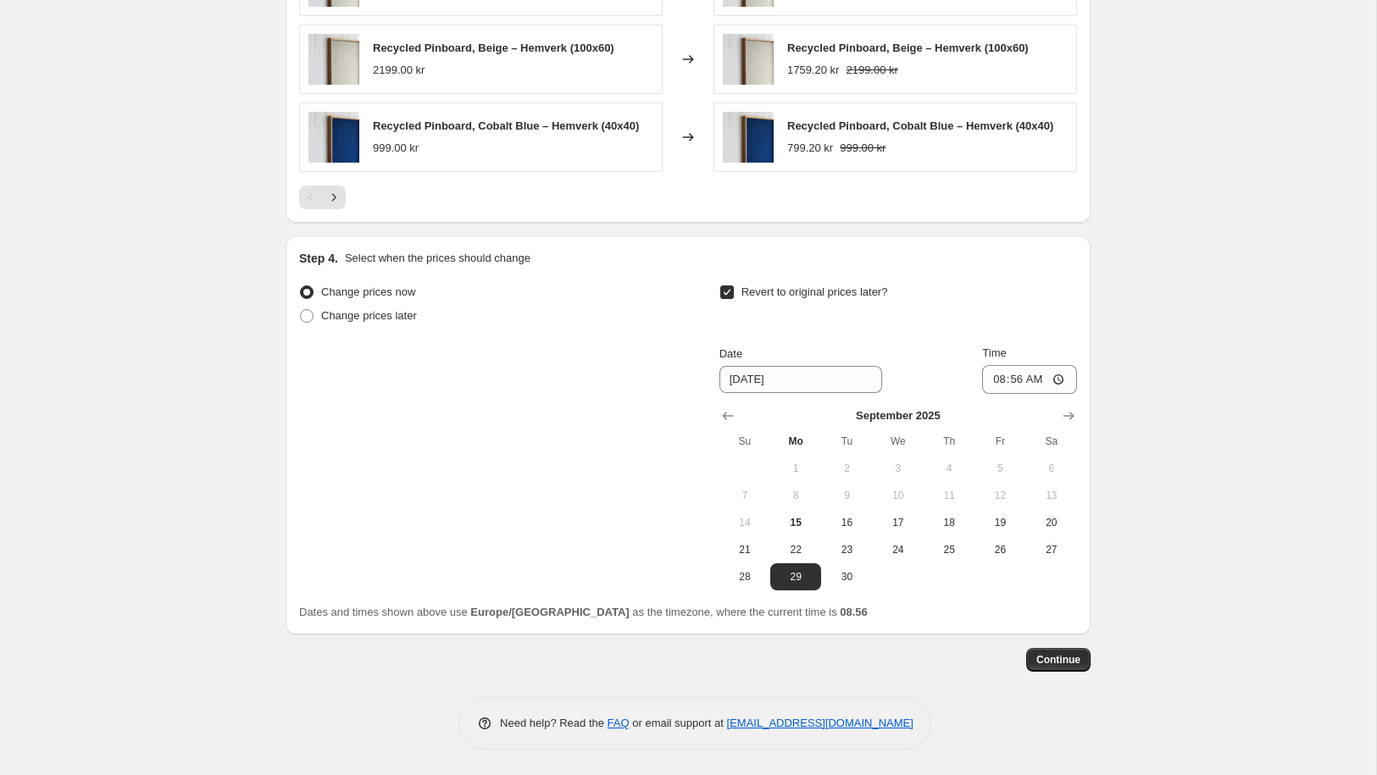
click at [728, 291] on input "Revert to original prices later?" at bounding box center [727, 293] width 14 height 14
checkbox input "false"
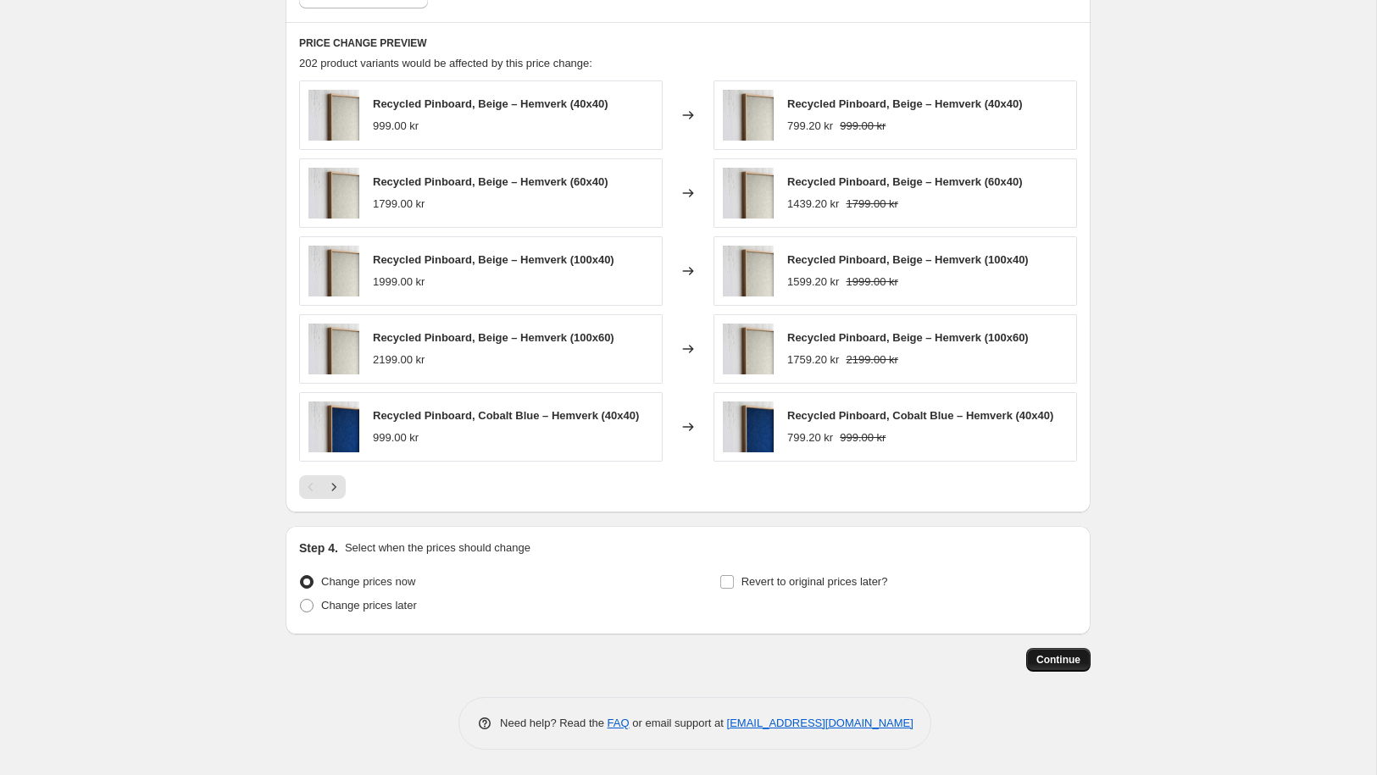
click at [1049, 663] on span "Continue" at bounding box center [1058, 660] width 44 height 14
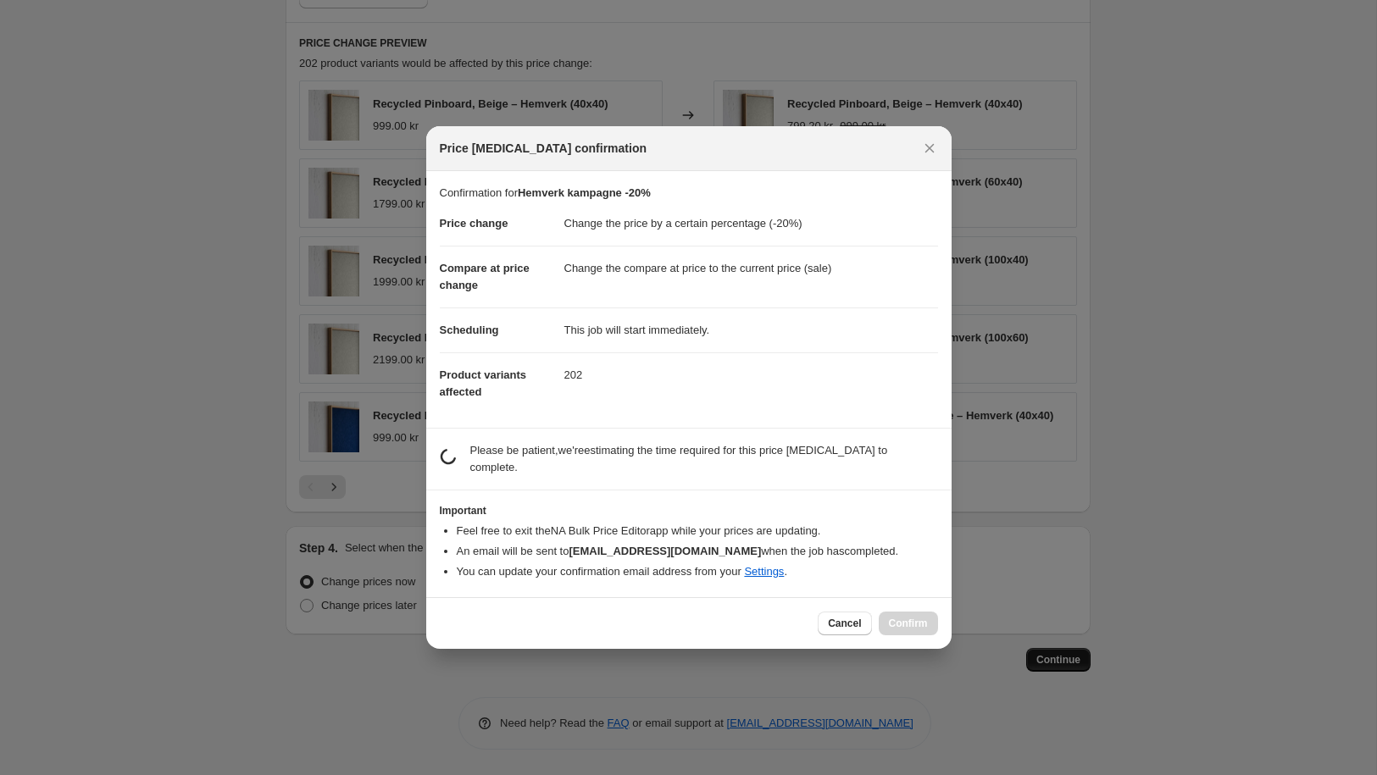
scroll to position [0, 0]
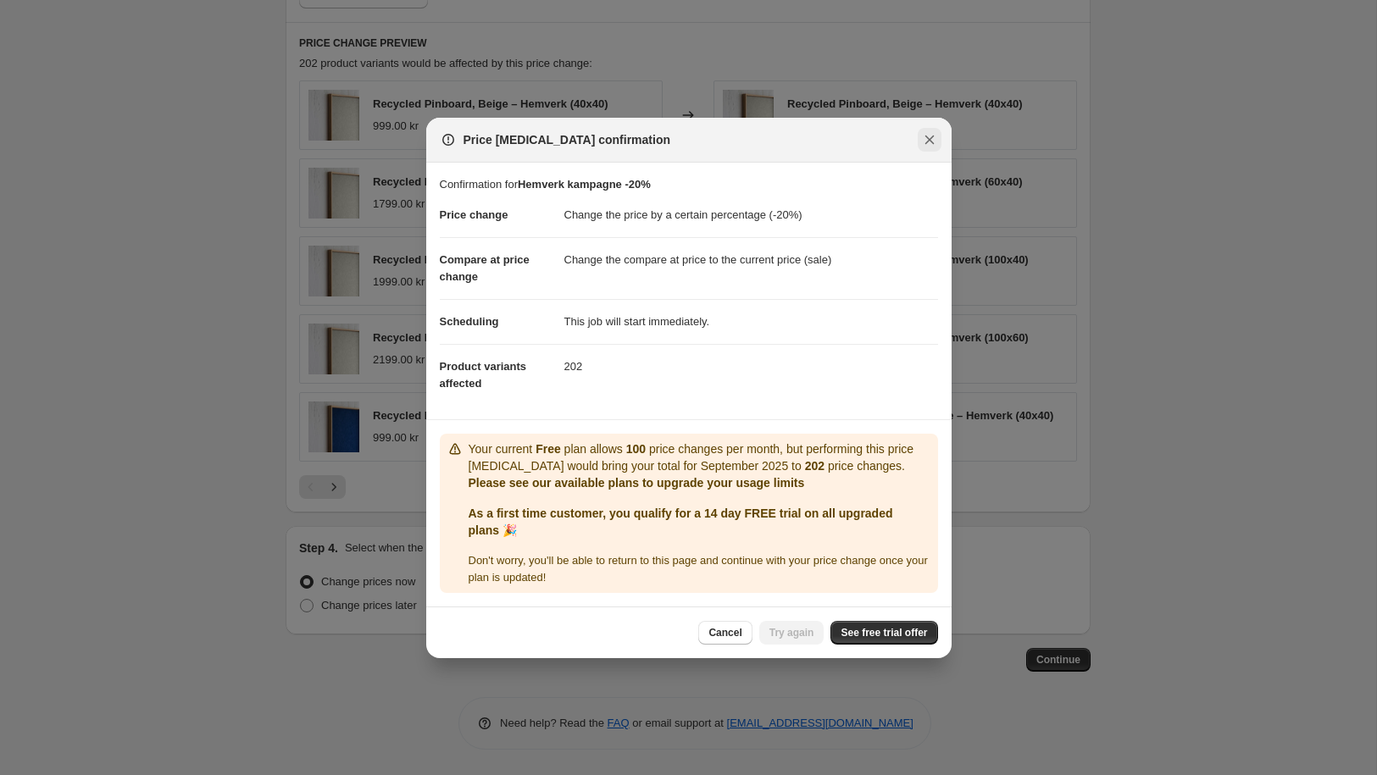
click at [932, 139] on icon "Close" at bounding box center [929, 139] width 17 height 17
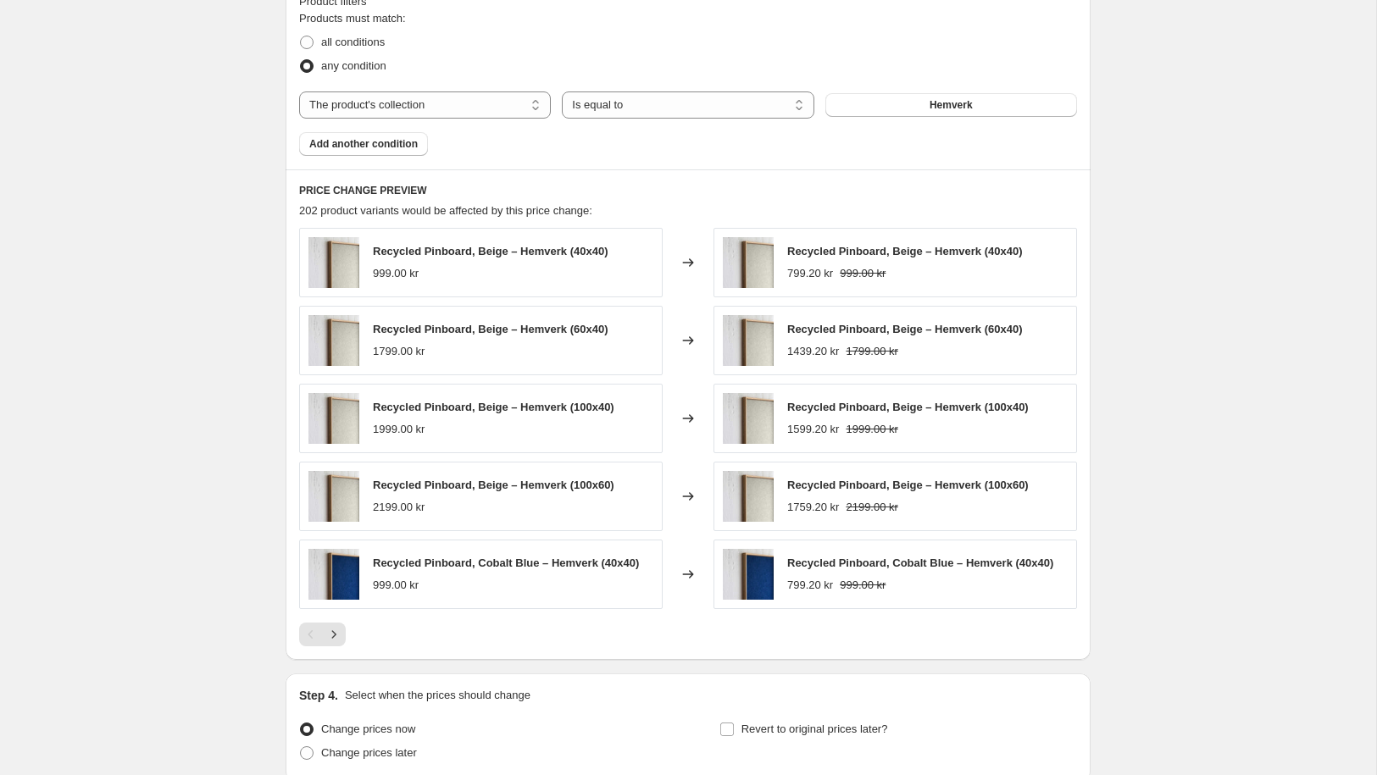
scroll to position [1112, 0]
